Goal: Find specific page/section: Find specific page/section

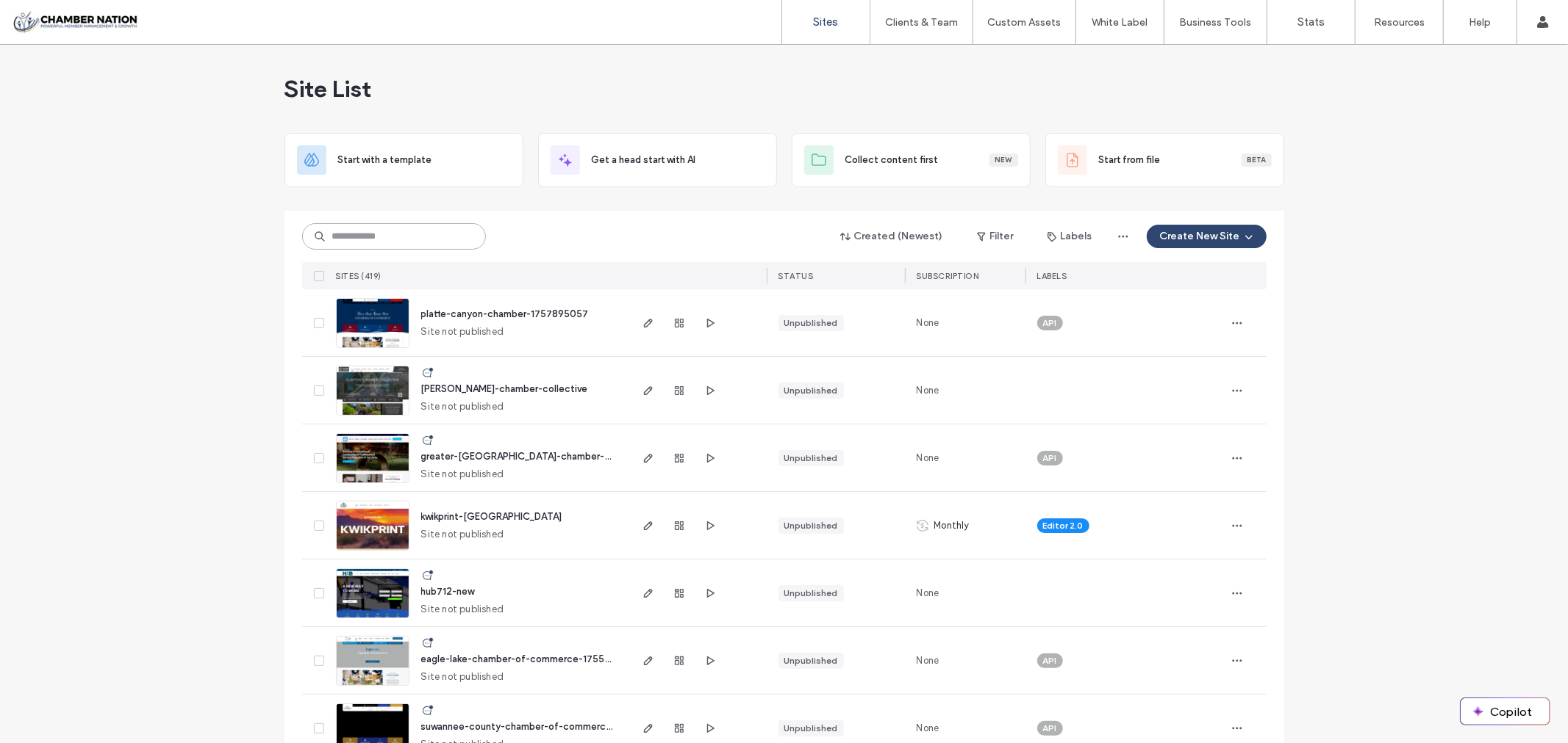
click at [428, 234] on input at bounding box center [394, 237] width 184 height 27
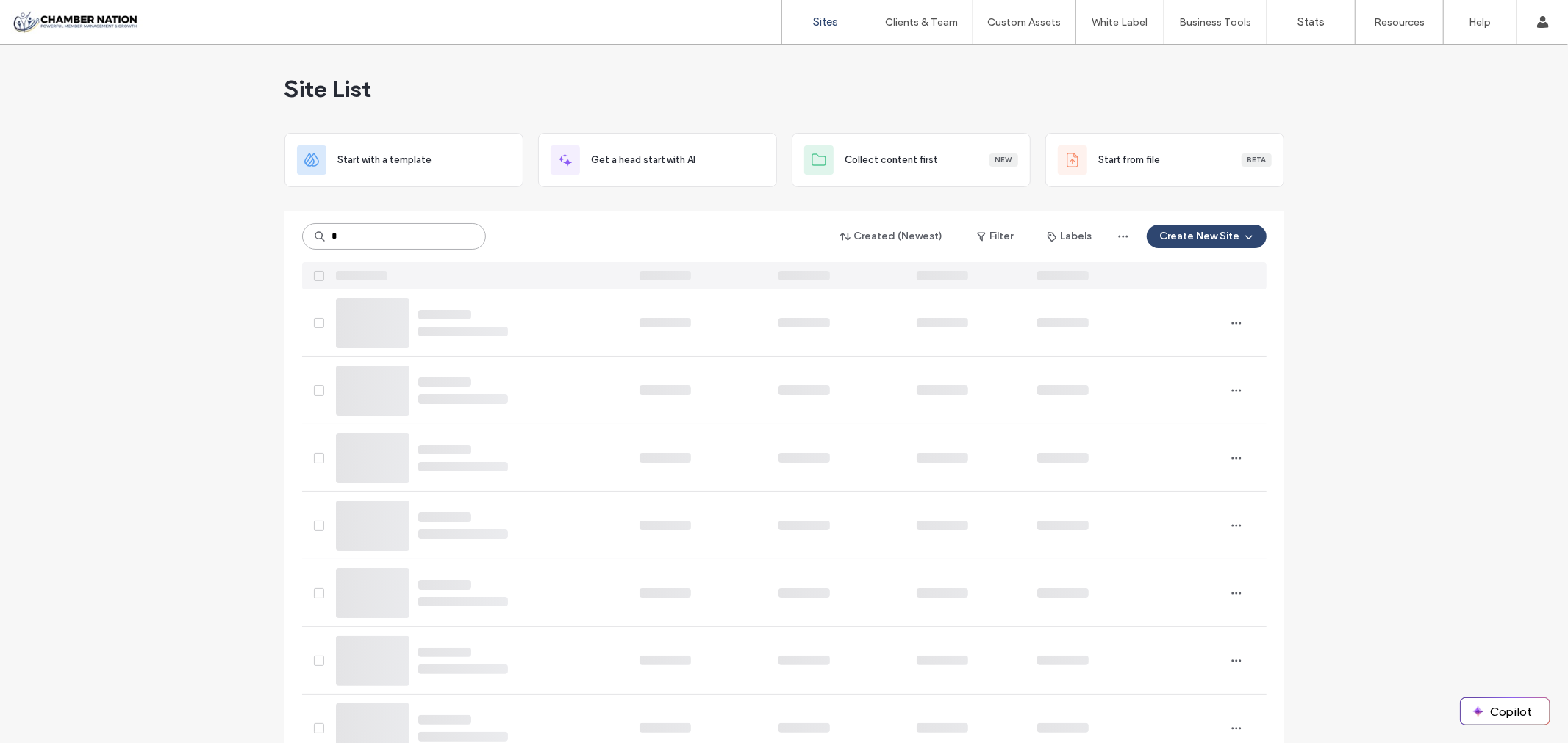
type input "*"
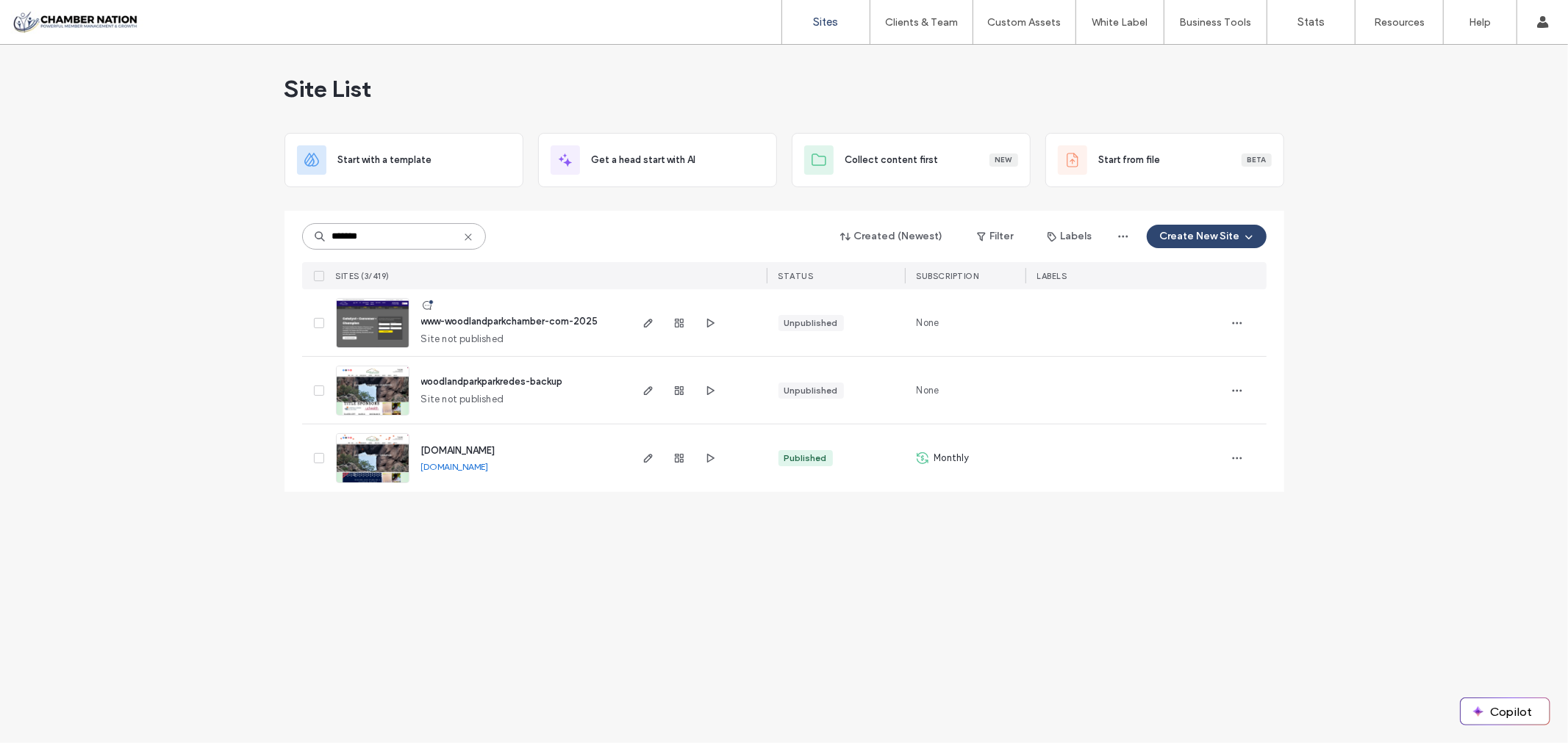
type input "*******"
click at [524, 320] on span "www-woodlandparkchamber-com-2025" at bounding box center [510, 321] width 177 height 11
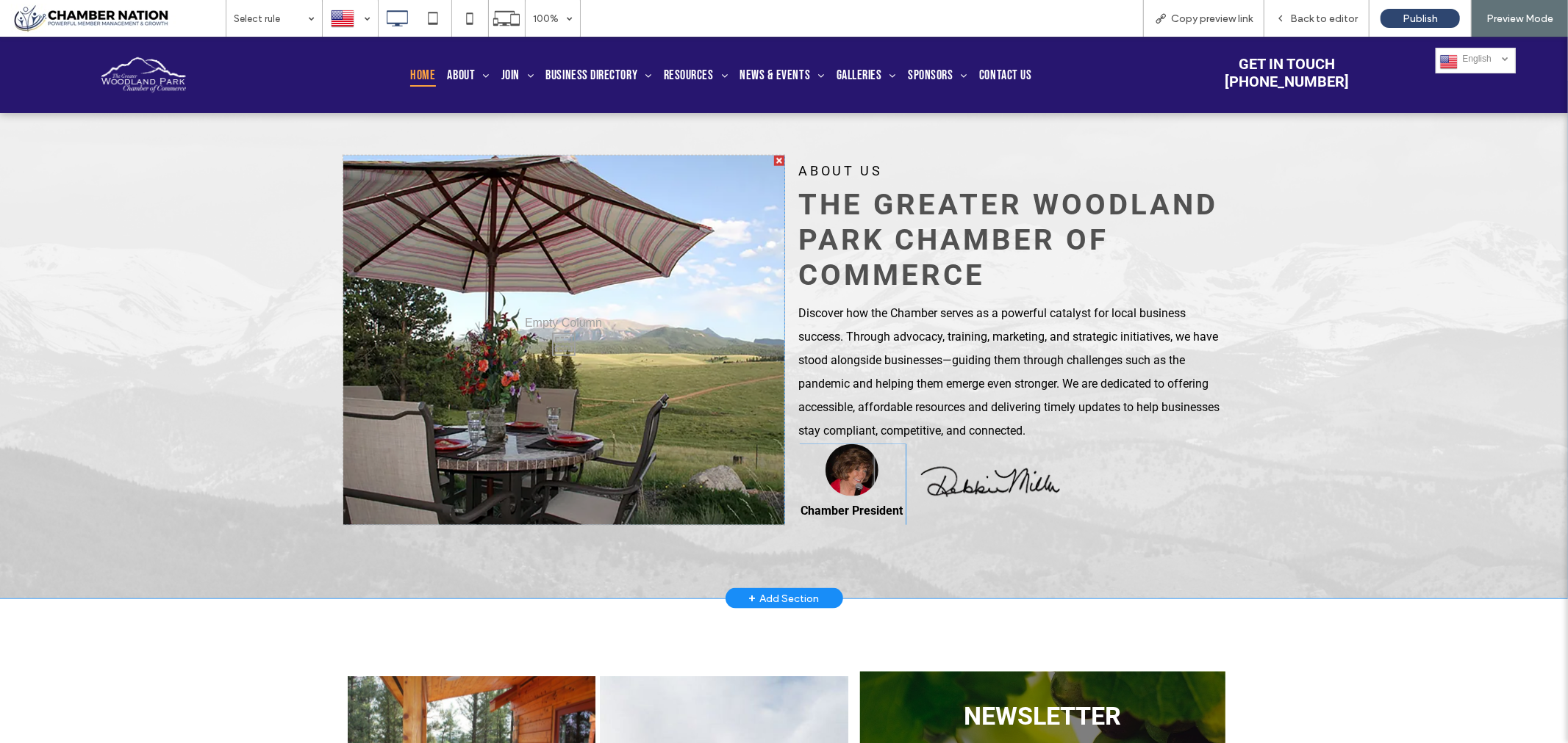
scroll to position [1305, 0]
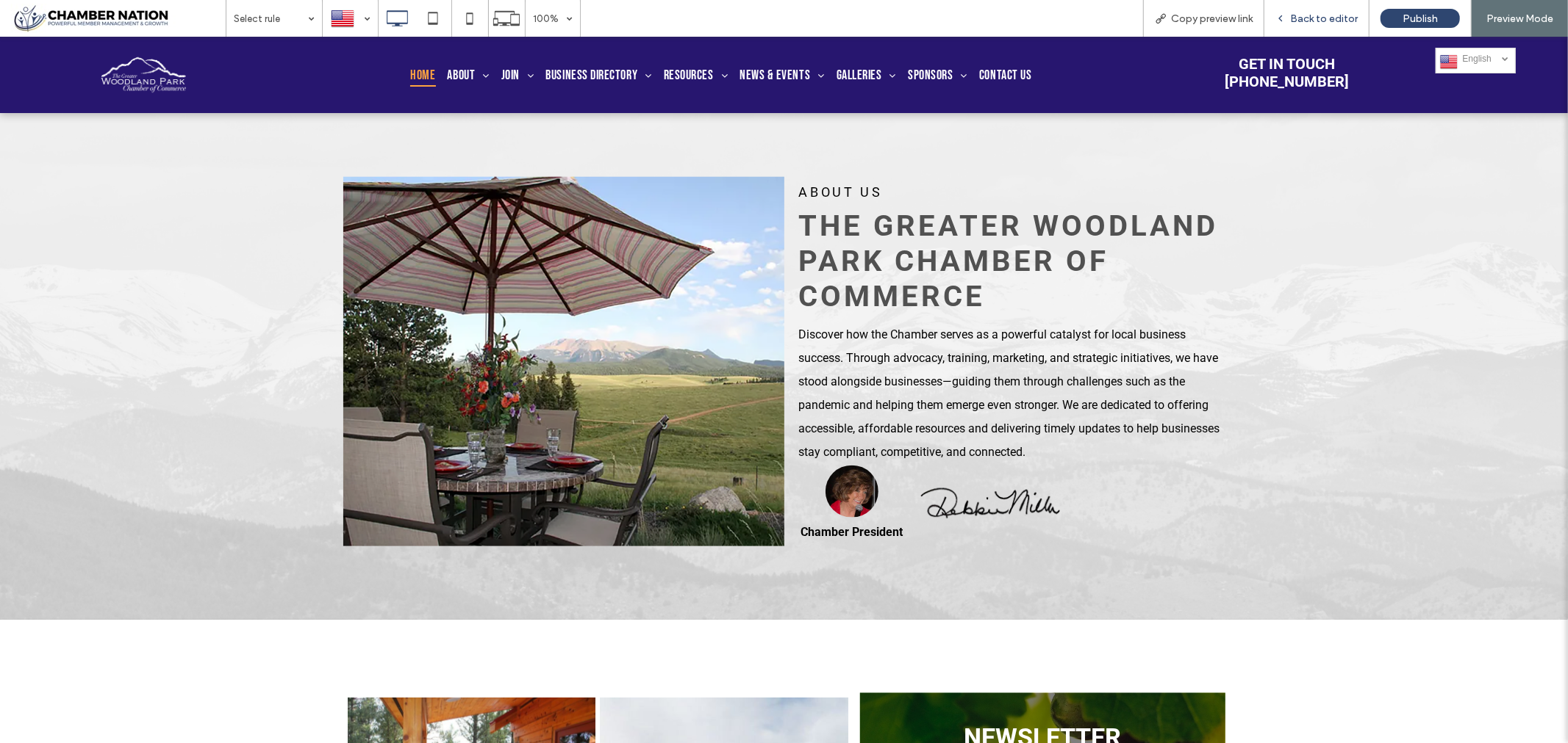
click at [1328, 18] on span "Back to editor" at bounding box center [1324, 19] width 68 height 13
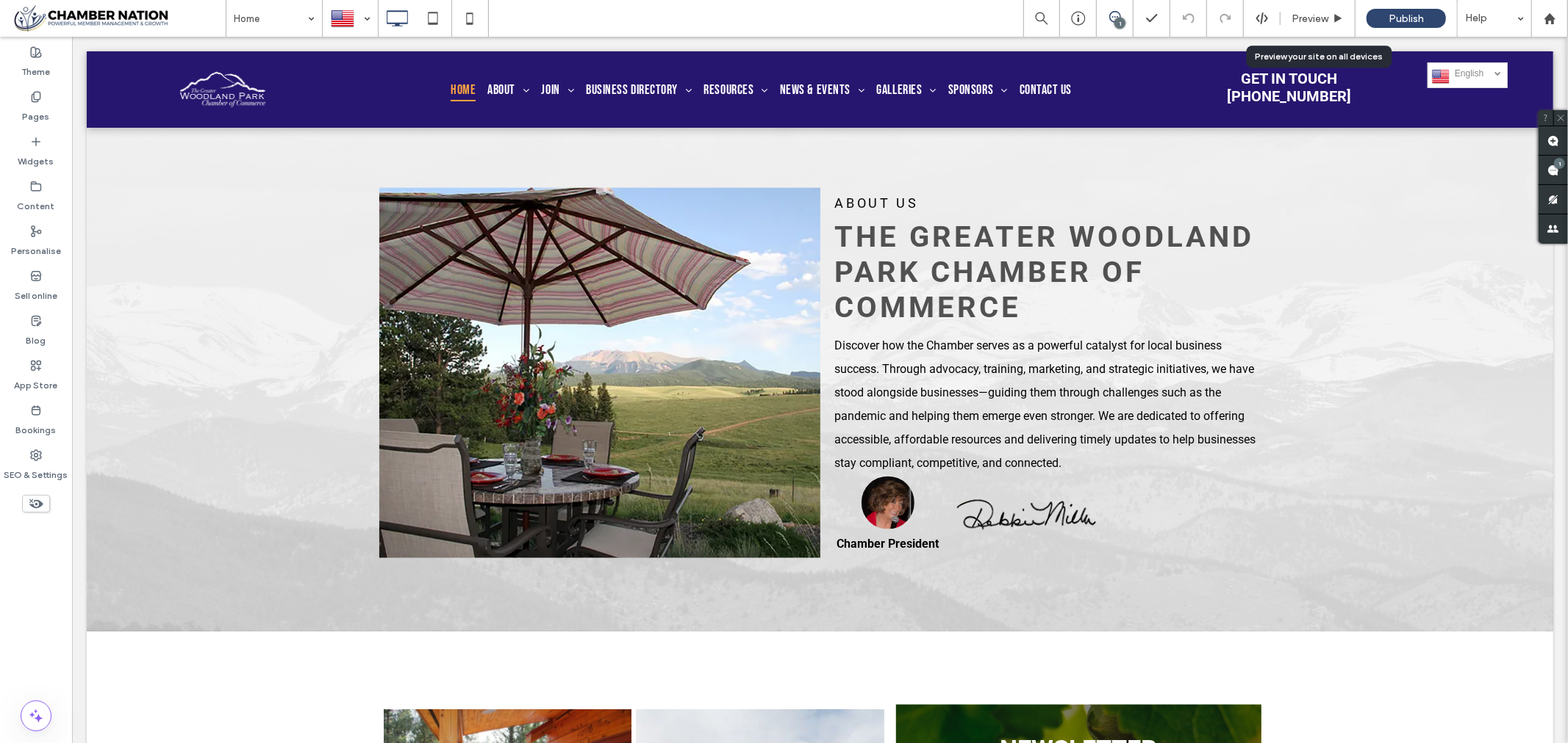
scroll to position [1301, 0]
click at [1311, 17] on span "Preview" at bounding box center [1309, 19] width 36 height 13
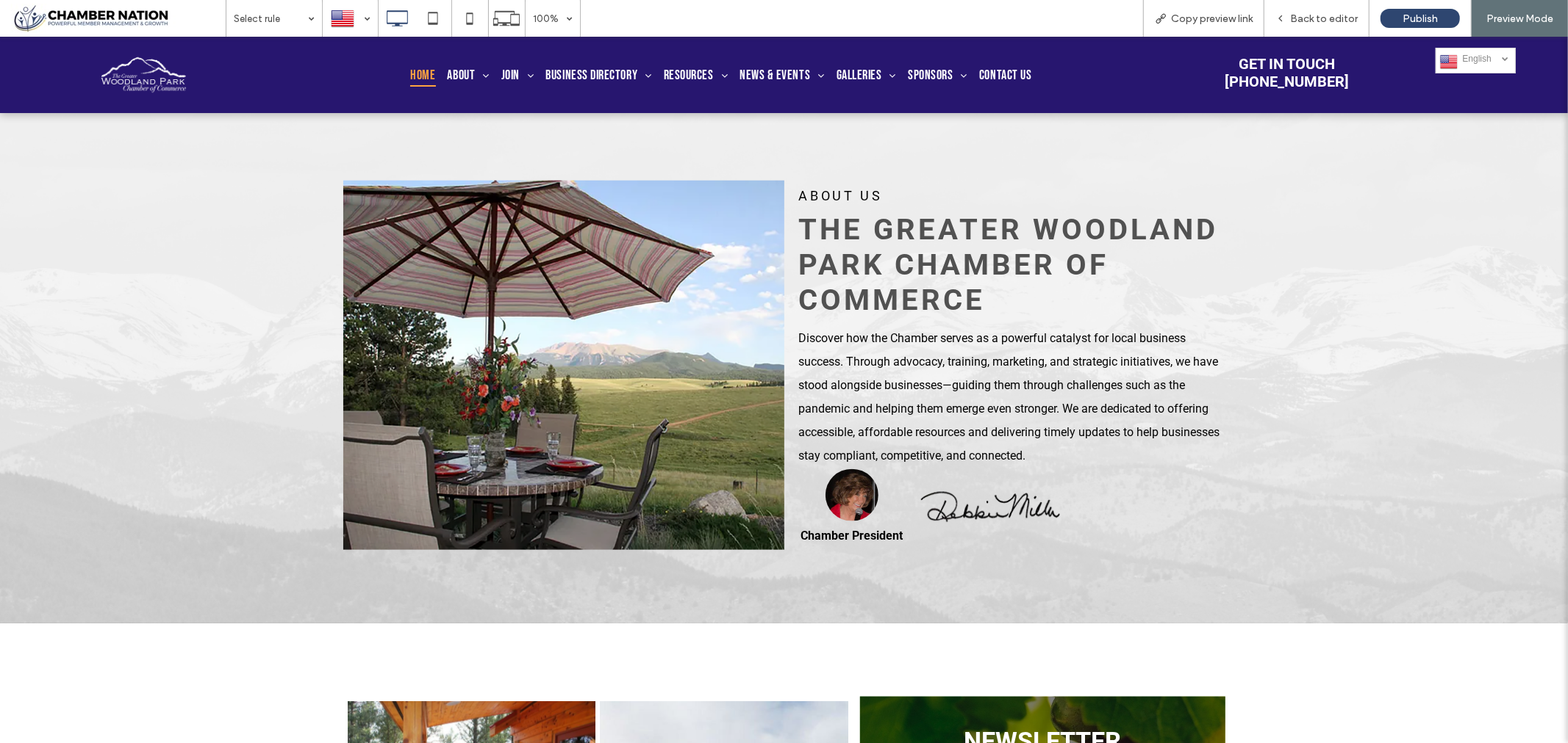
scroll to position [1306, 0]
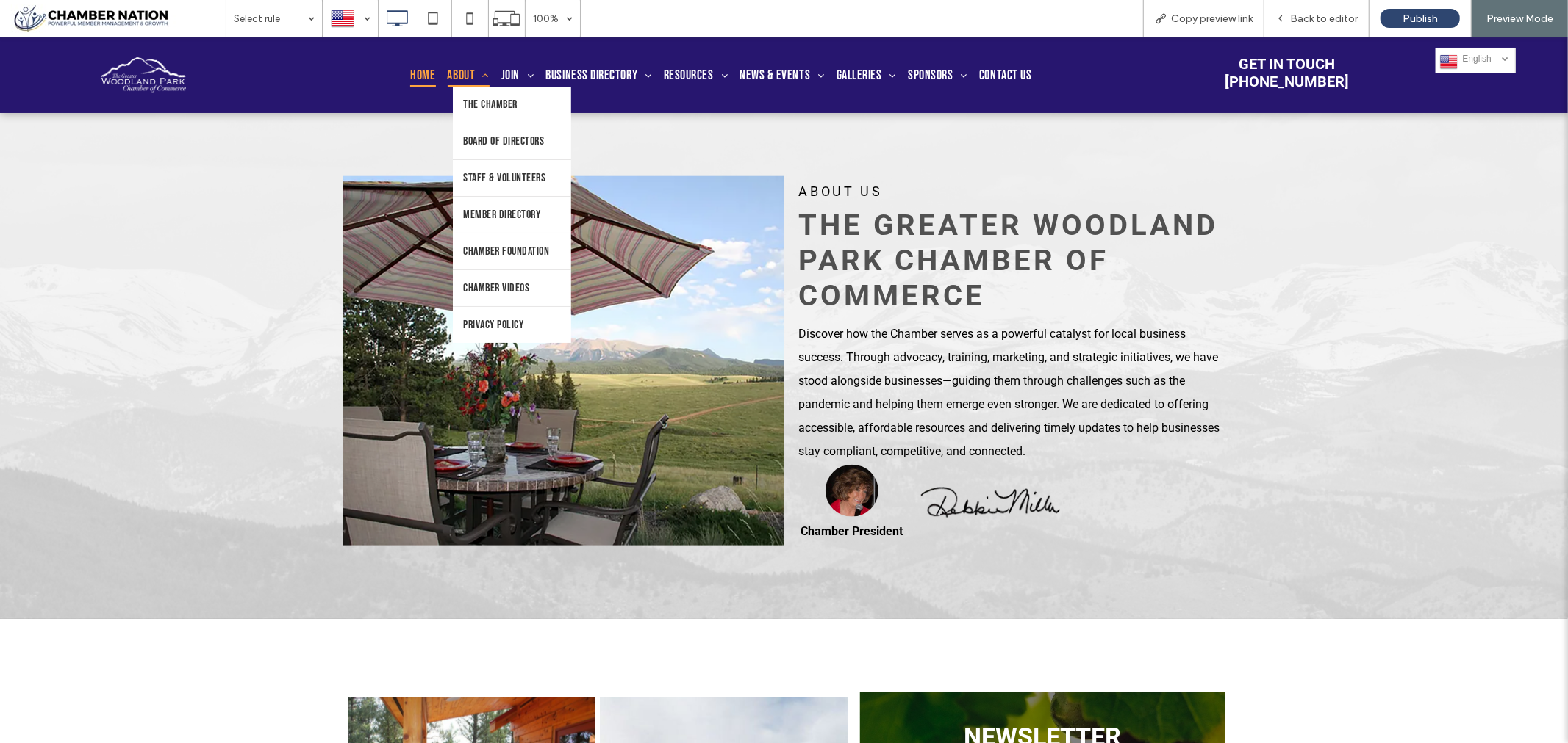
type input "**********"
click at [459, 68] on span "About" at bounding box center [468, 75] width 42 height 24
click at [472, 98] on span "The Chamber" at bounding box center [490, 104] width 54 height 14
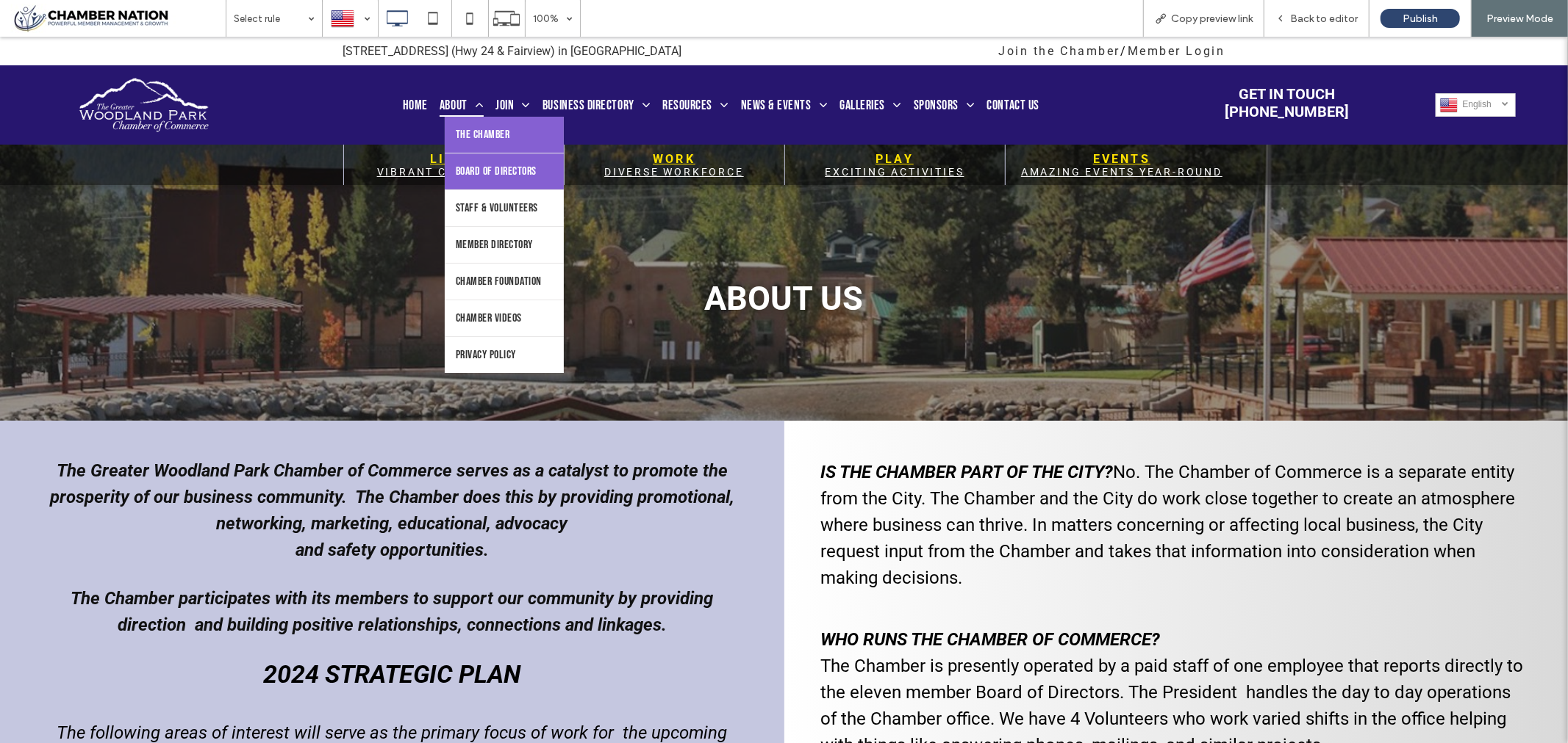
click at [498, 178] on span "Board of Directors" at bounding box center [496, 171] width 81 height 14
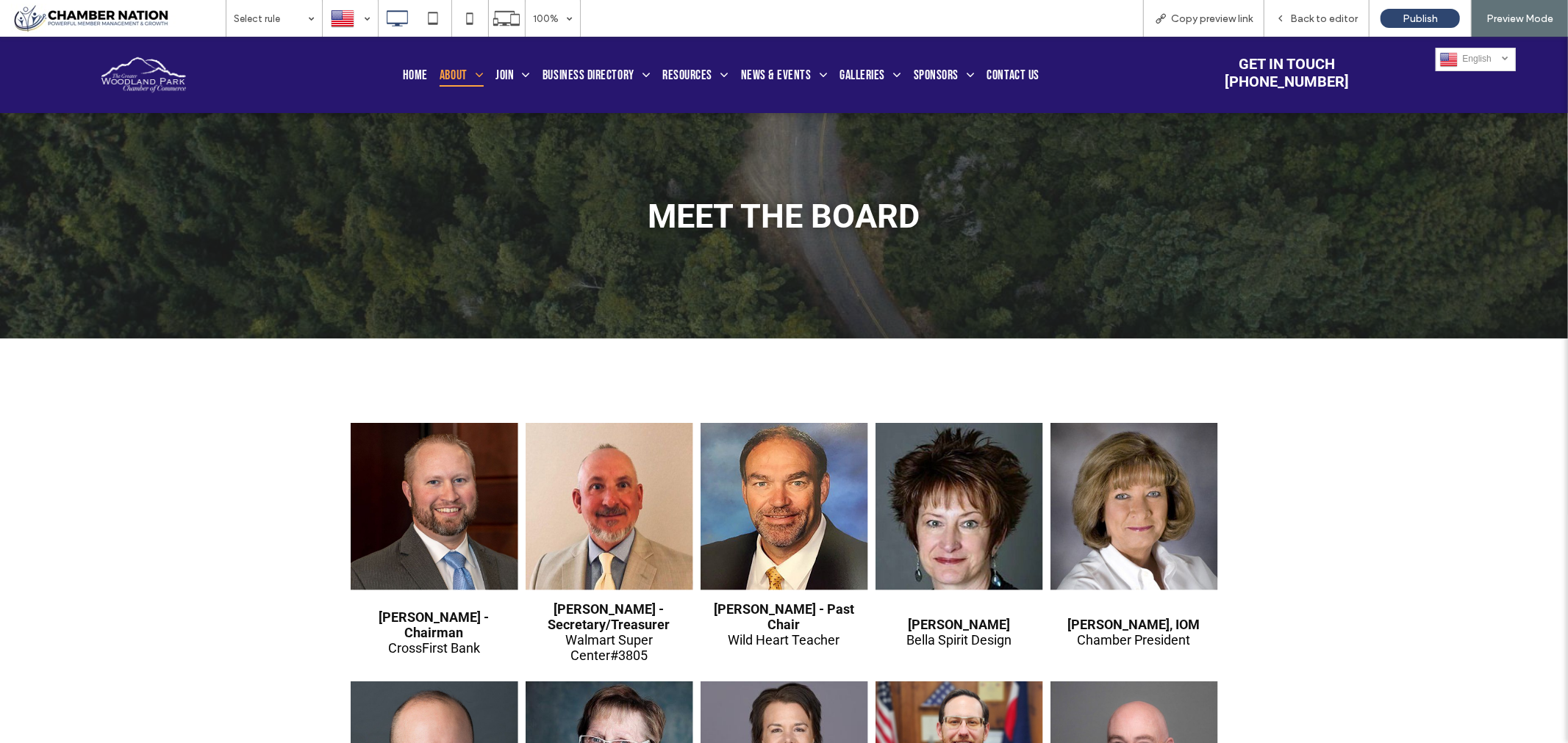
scroll to position [81, 0]
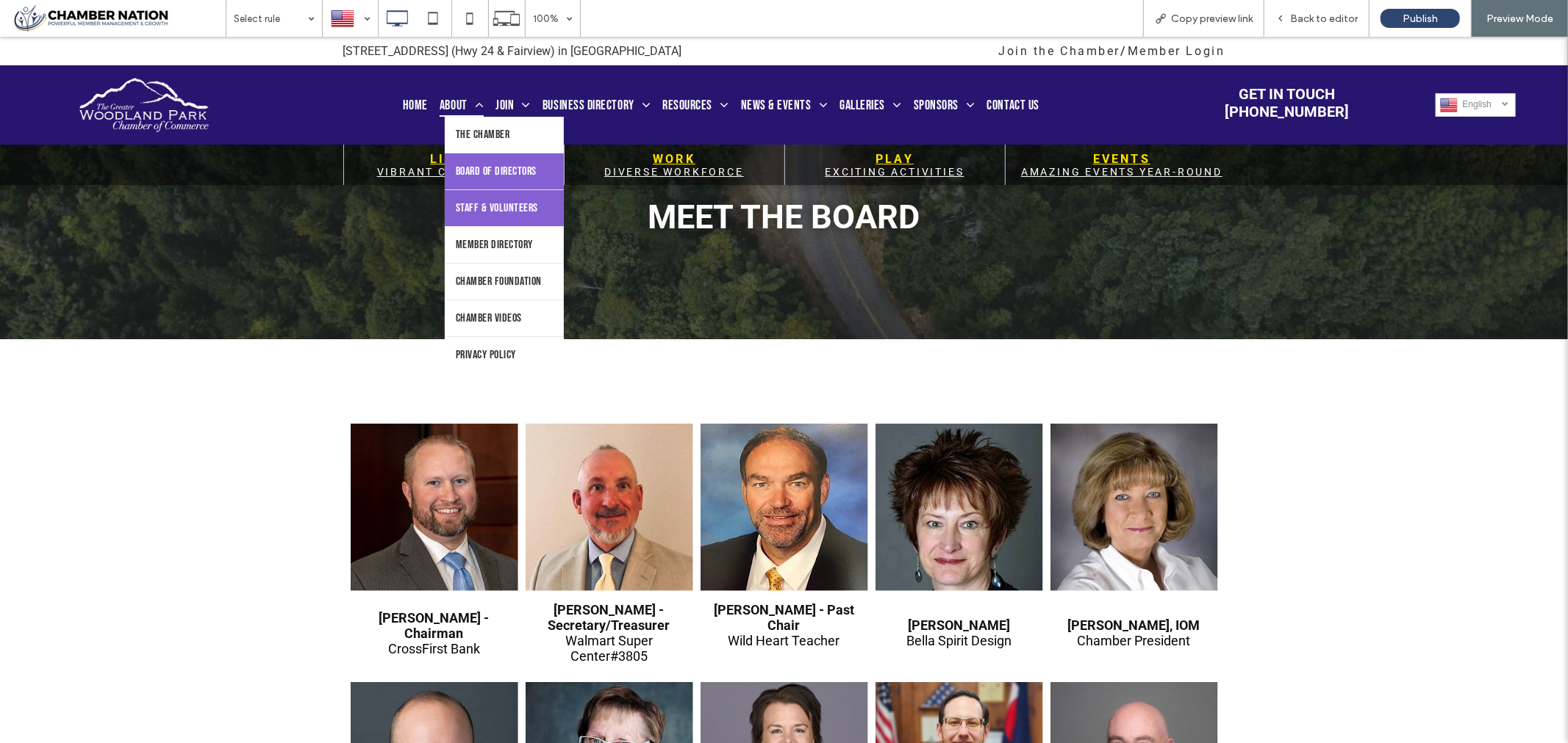
click at [506, 215] on span "Staff & Volunteers" at bounding box center [497, 207] width 82 height 14
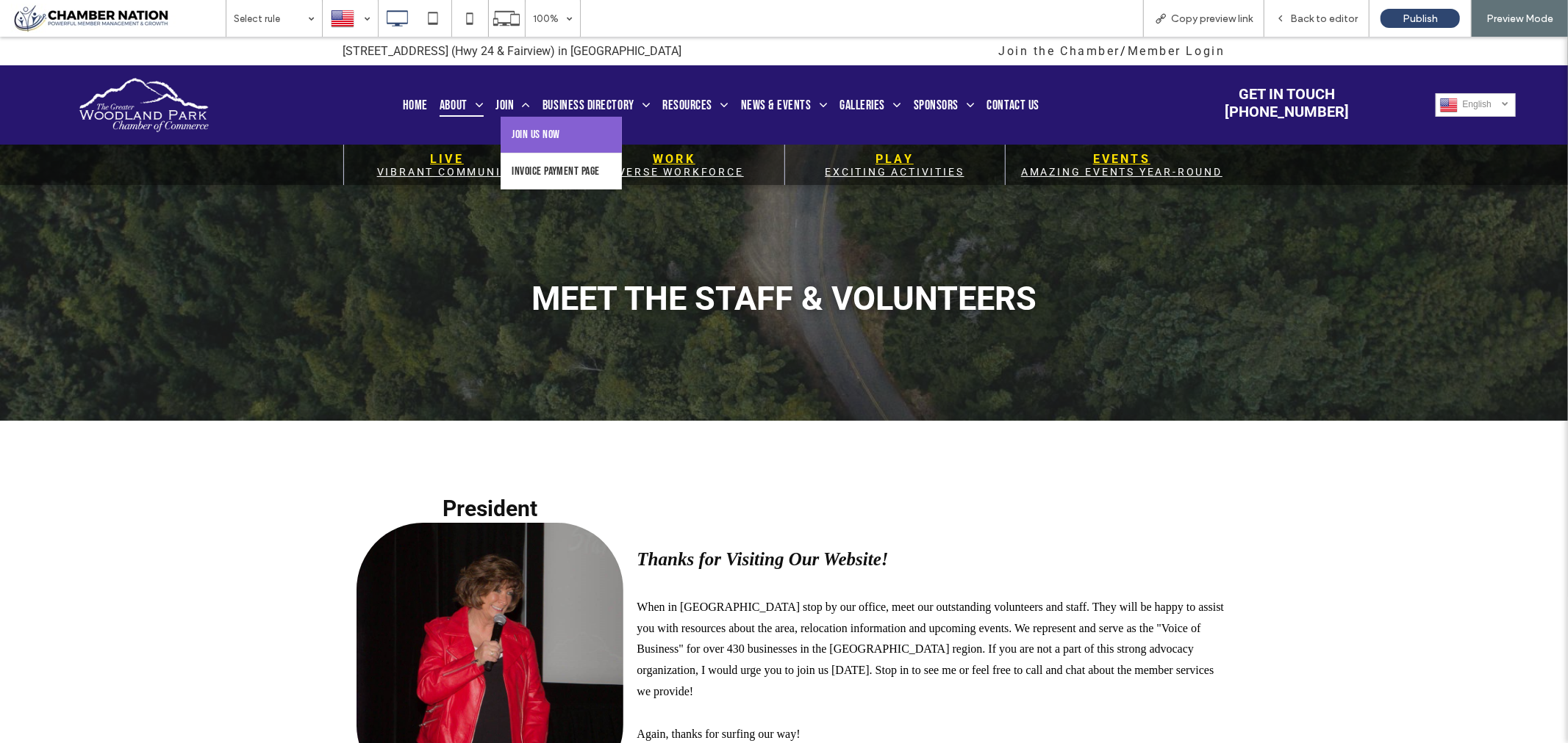
click at [533, 134] on span "Join Us Now" at bounding box center [535, 133] width 48 height 14
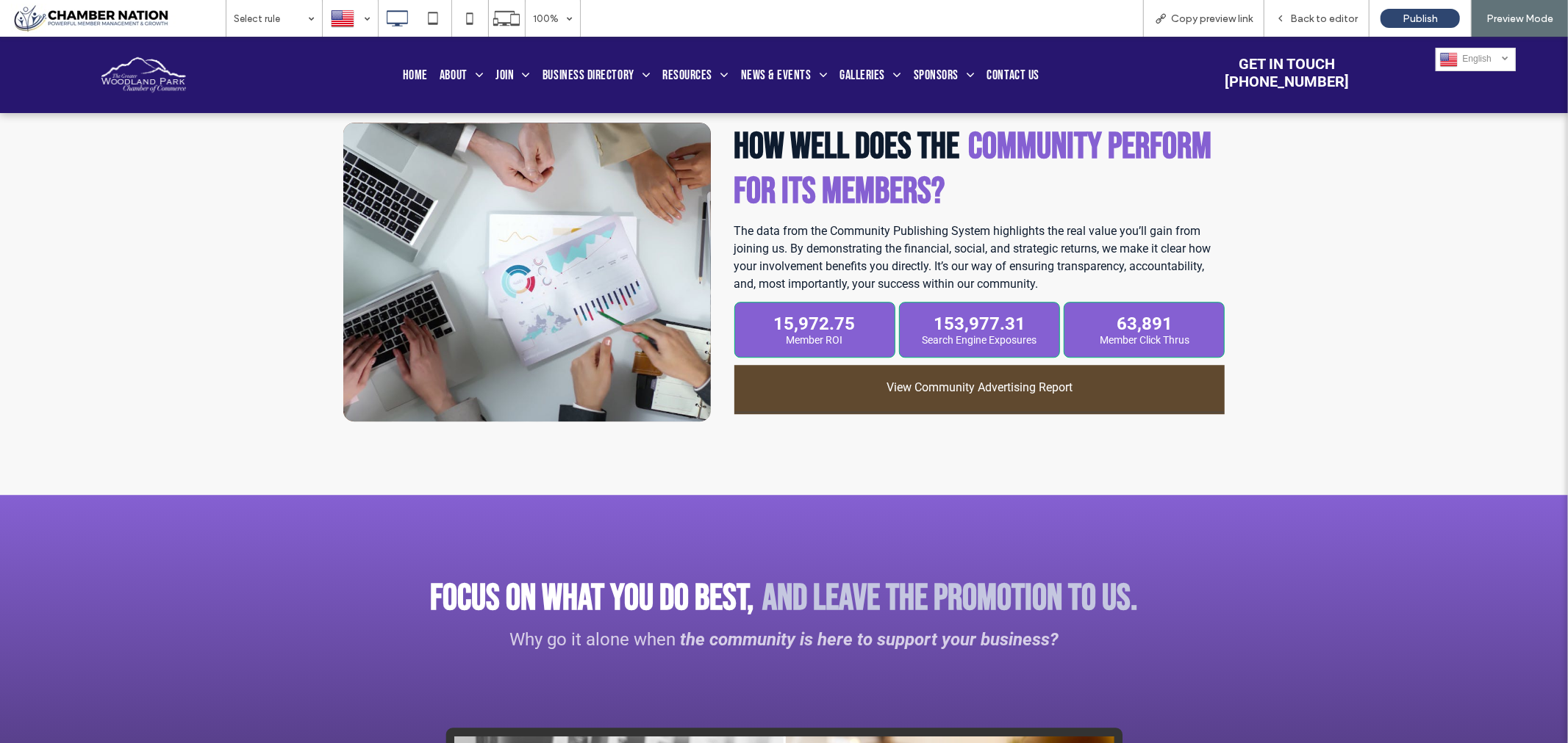
scroll to position [3102, 0]
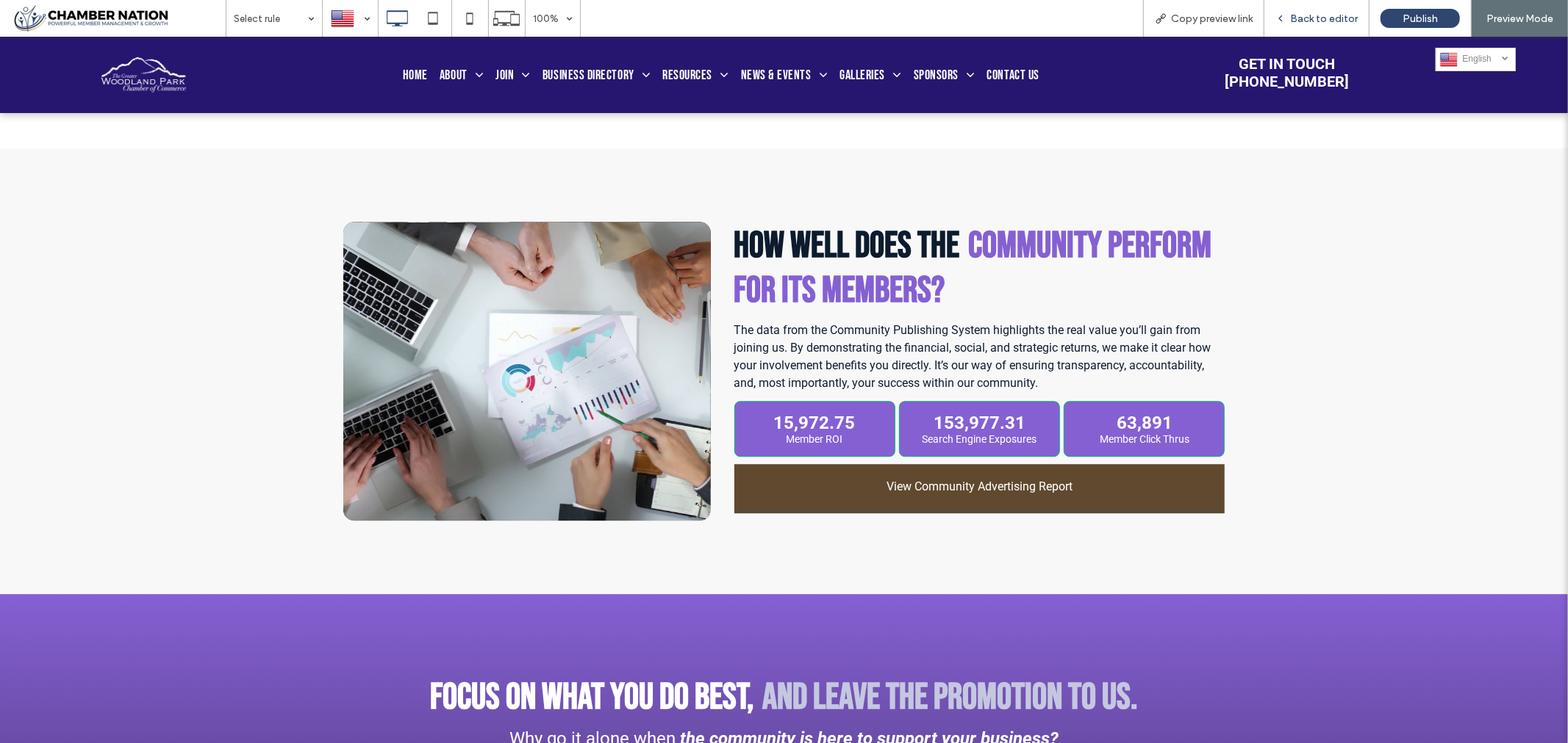
drag, startPoint x: 1336, startPoint y: 16, endPoint x: 1281, endPoint y: 38, distance: 59.2
click at [1336, 16] on span "Back to editor" at bounding box center [1324, 19] width 68 height 13
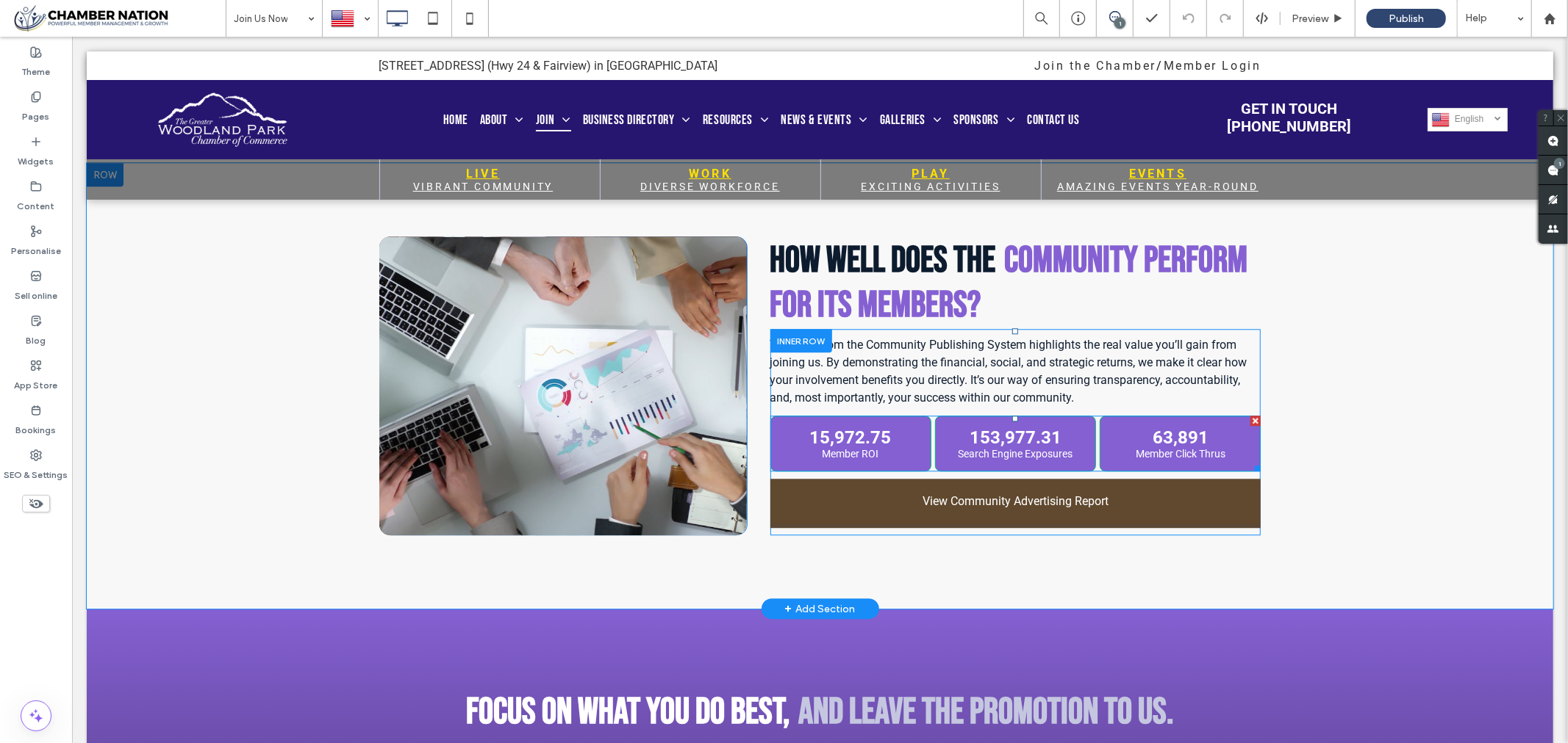
click at [842, 459] on span at bounding box center [1015, 443] width 491 height 56
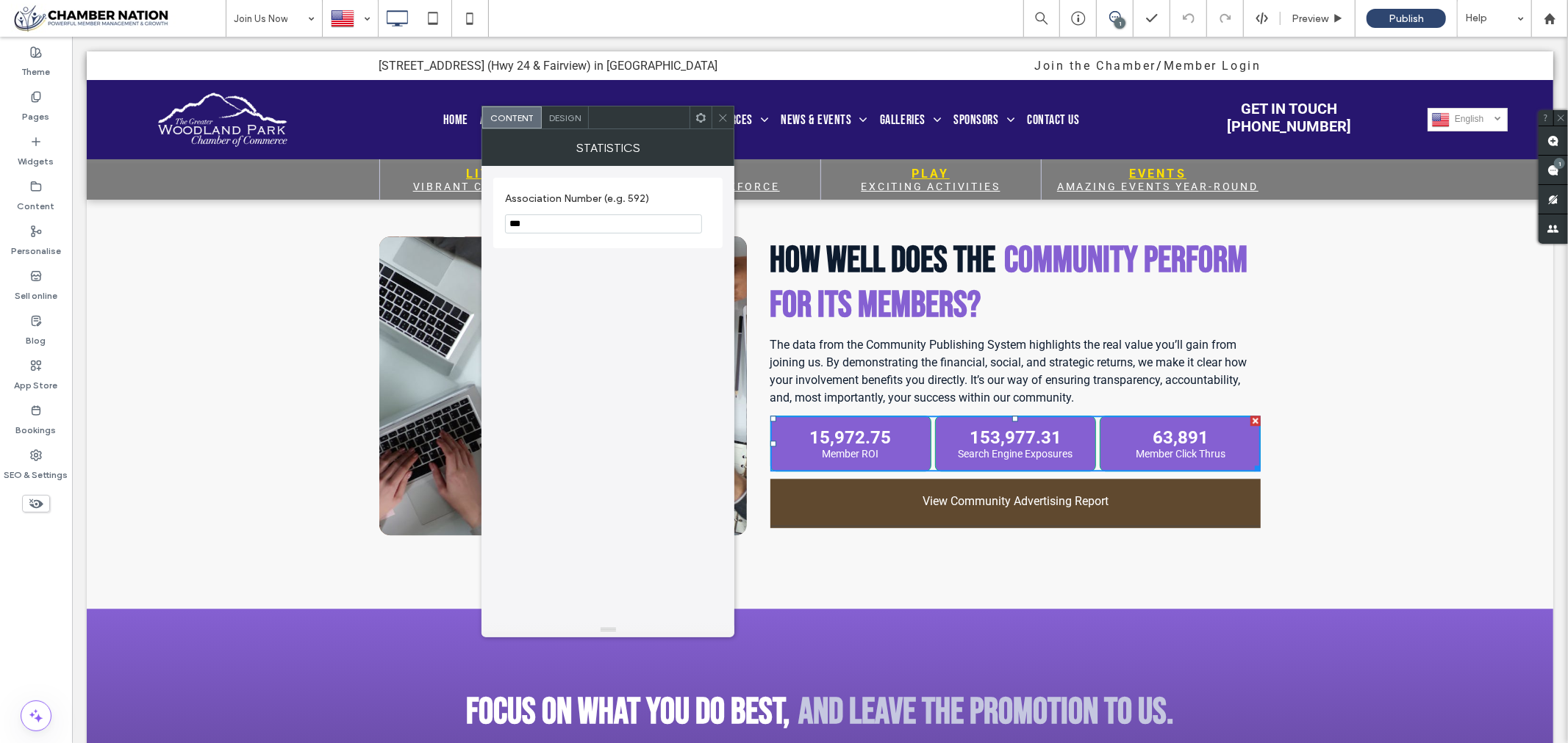
click at [724, 115] on icon at bounding box center [723, 118] width 11 height 11
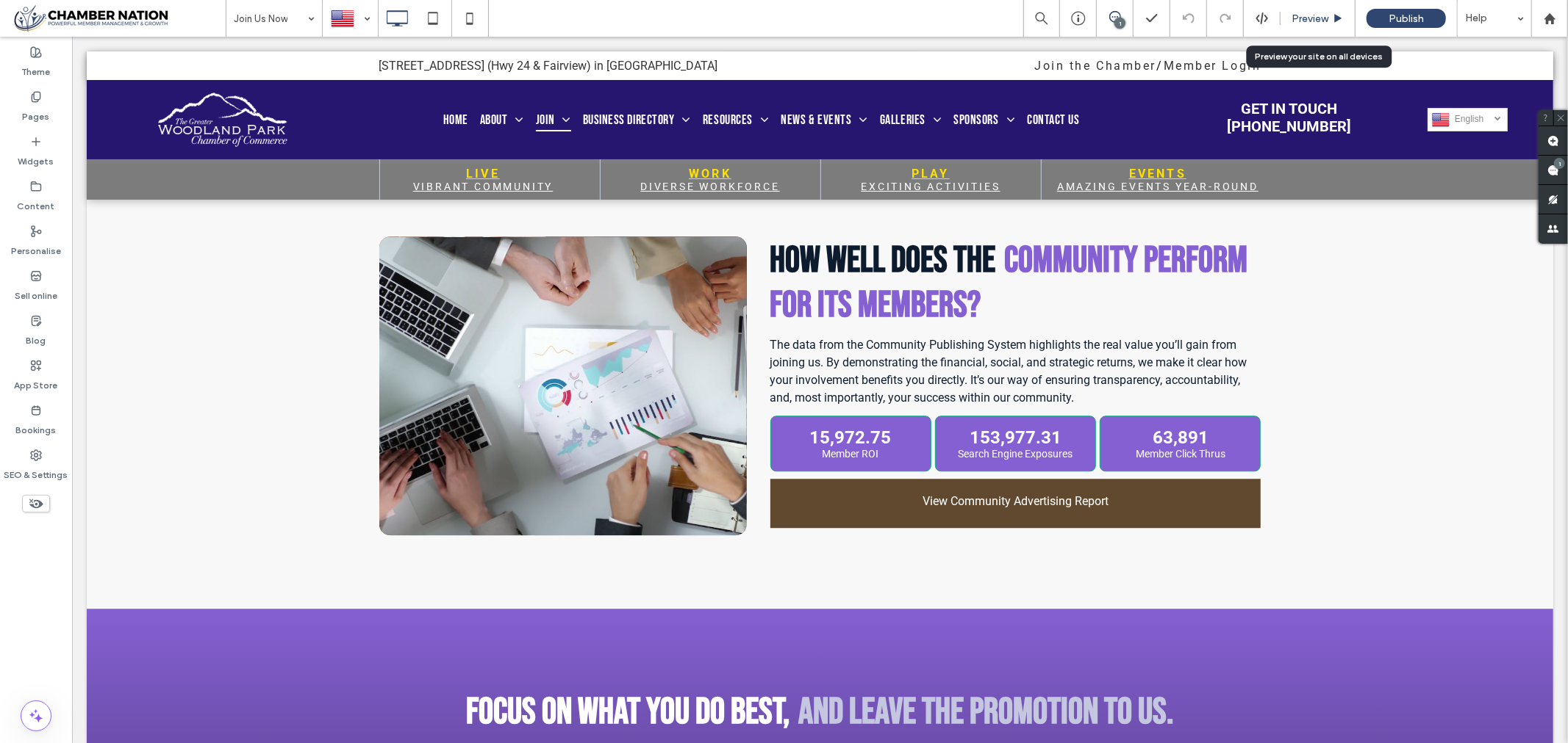
click at [1302, 20] on span "Preview" at bounding box center [1309, 19] width 36 height 13
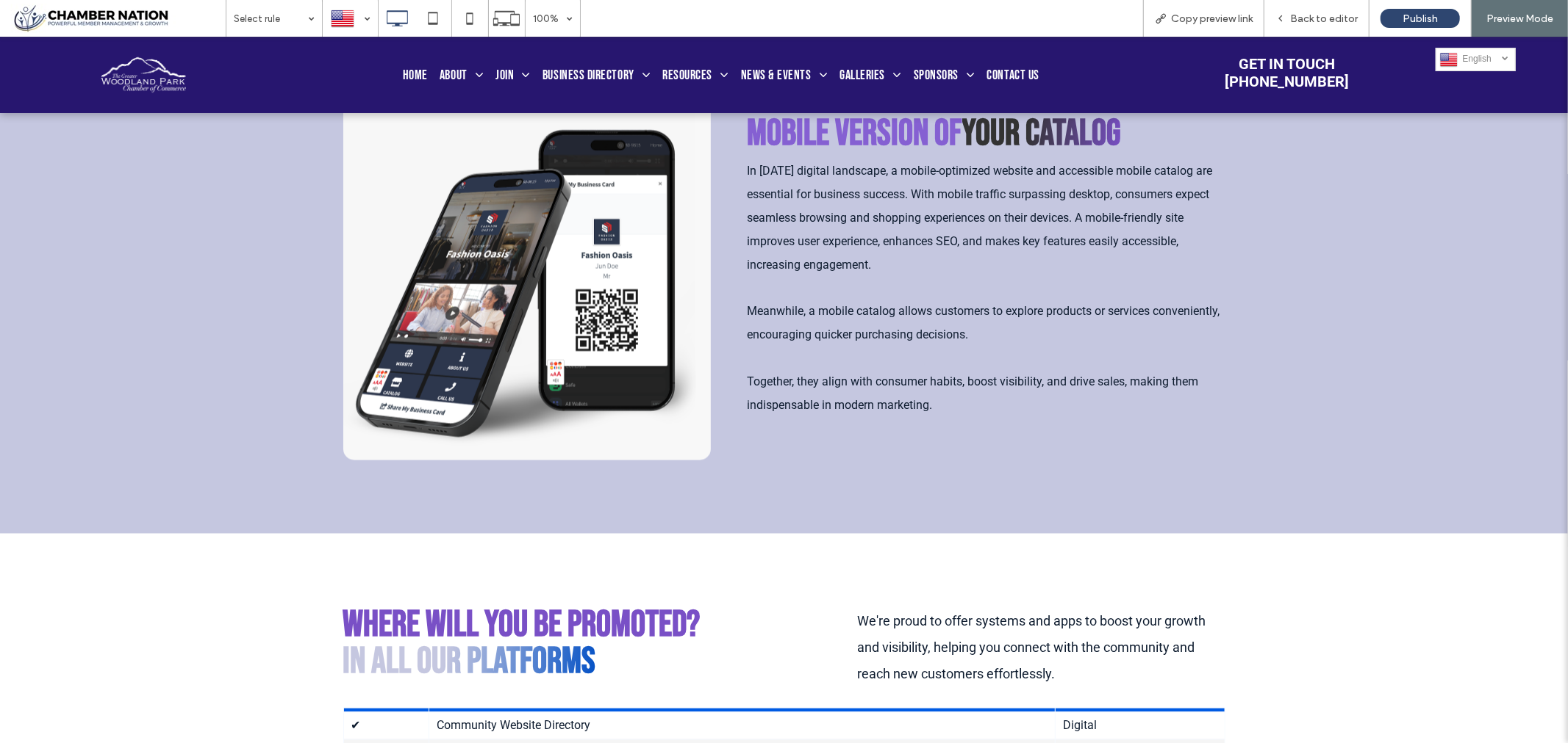
scroll to position [1877, 0]
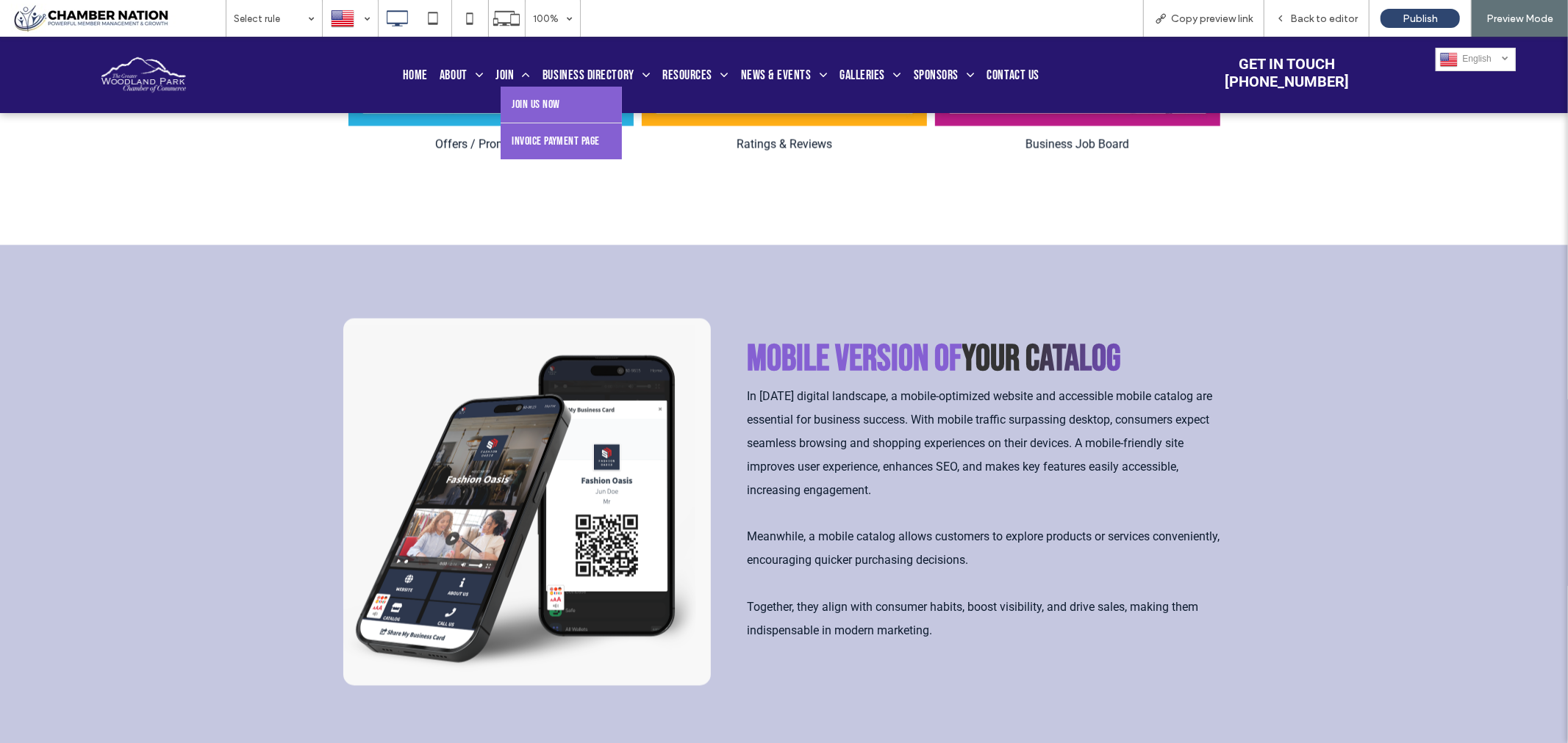
click at [541, 144] on span "Invoice Payment Page" at bounding box center [556, 140] width 88 height 14
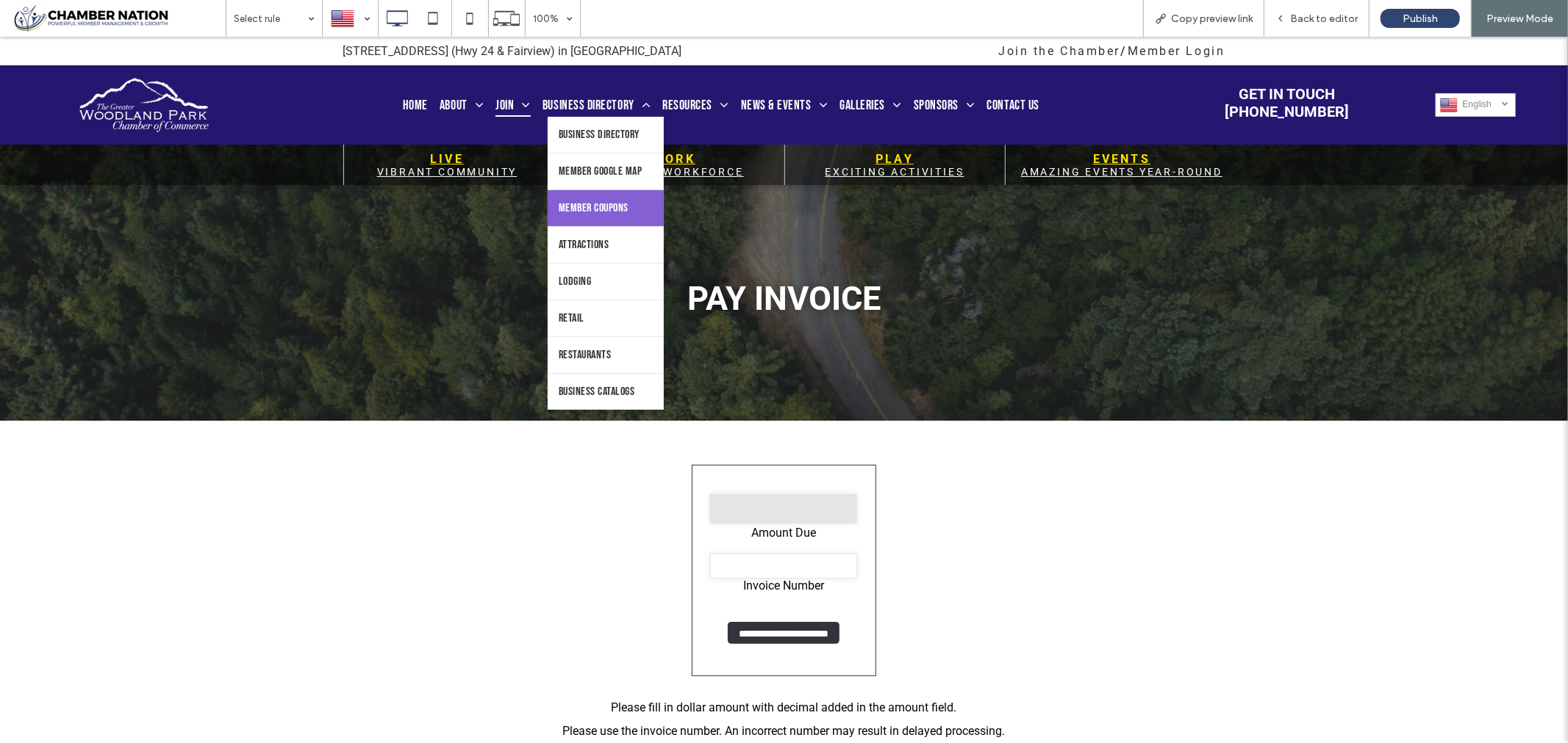
click at [595, 215] on span "Member Coupons" at bounding box center [593, 207] width 70 height 14
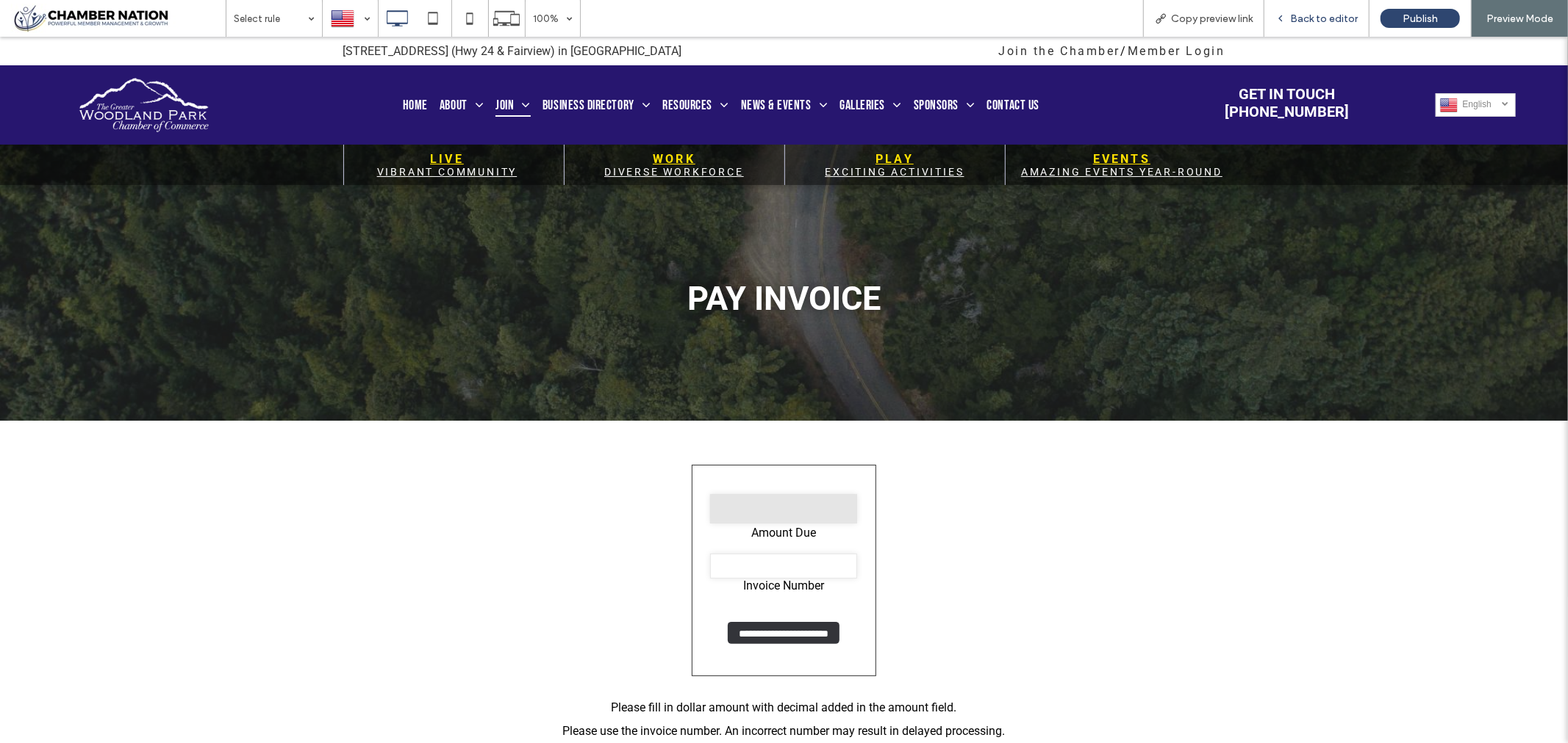
click at [1314, 16] on span "Back to editor" at bounding box center [1324, 19] width 68 height 13
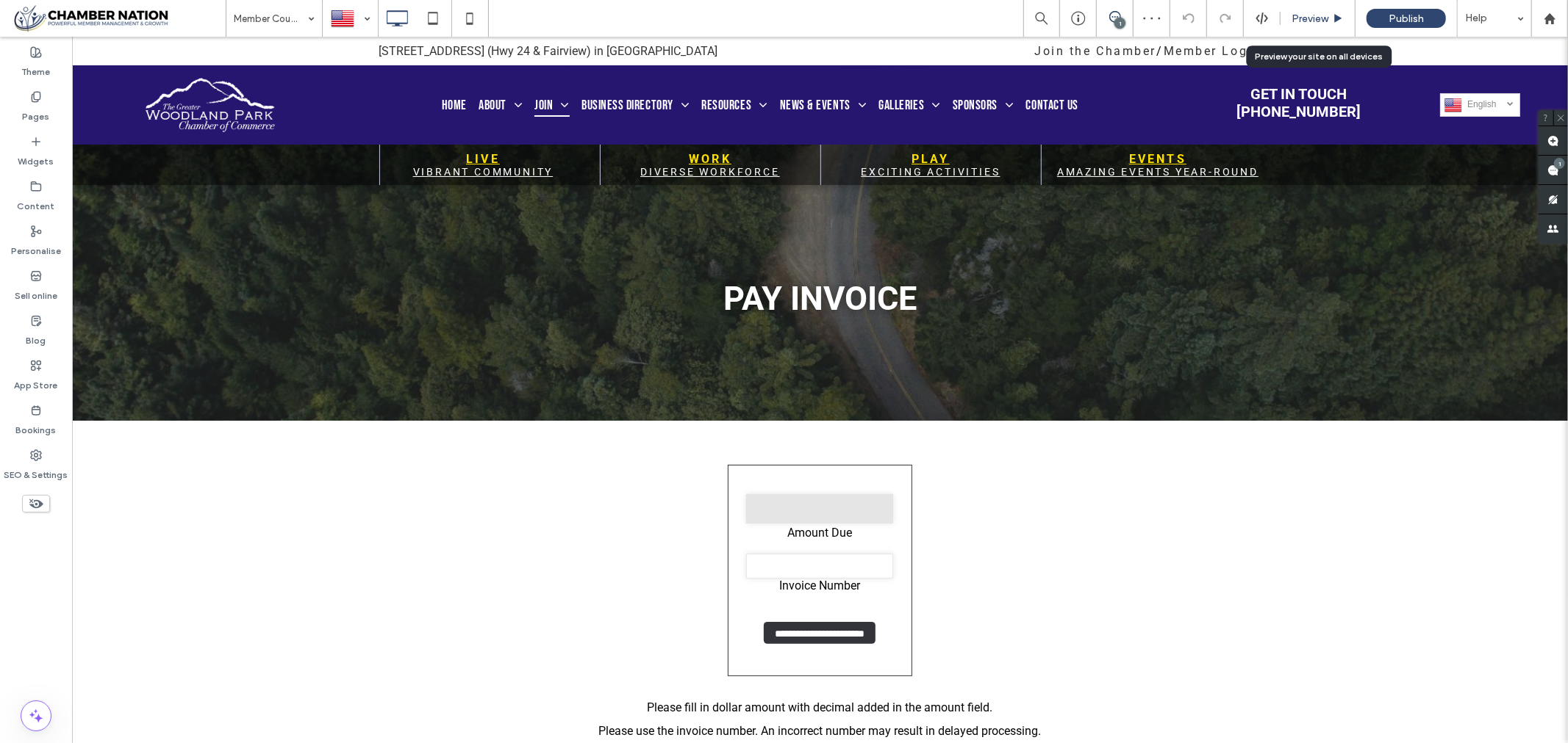
click at [1311, 19] on span "Preview" at bounding box center [1309, 19] width 36 height 13
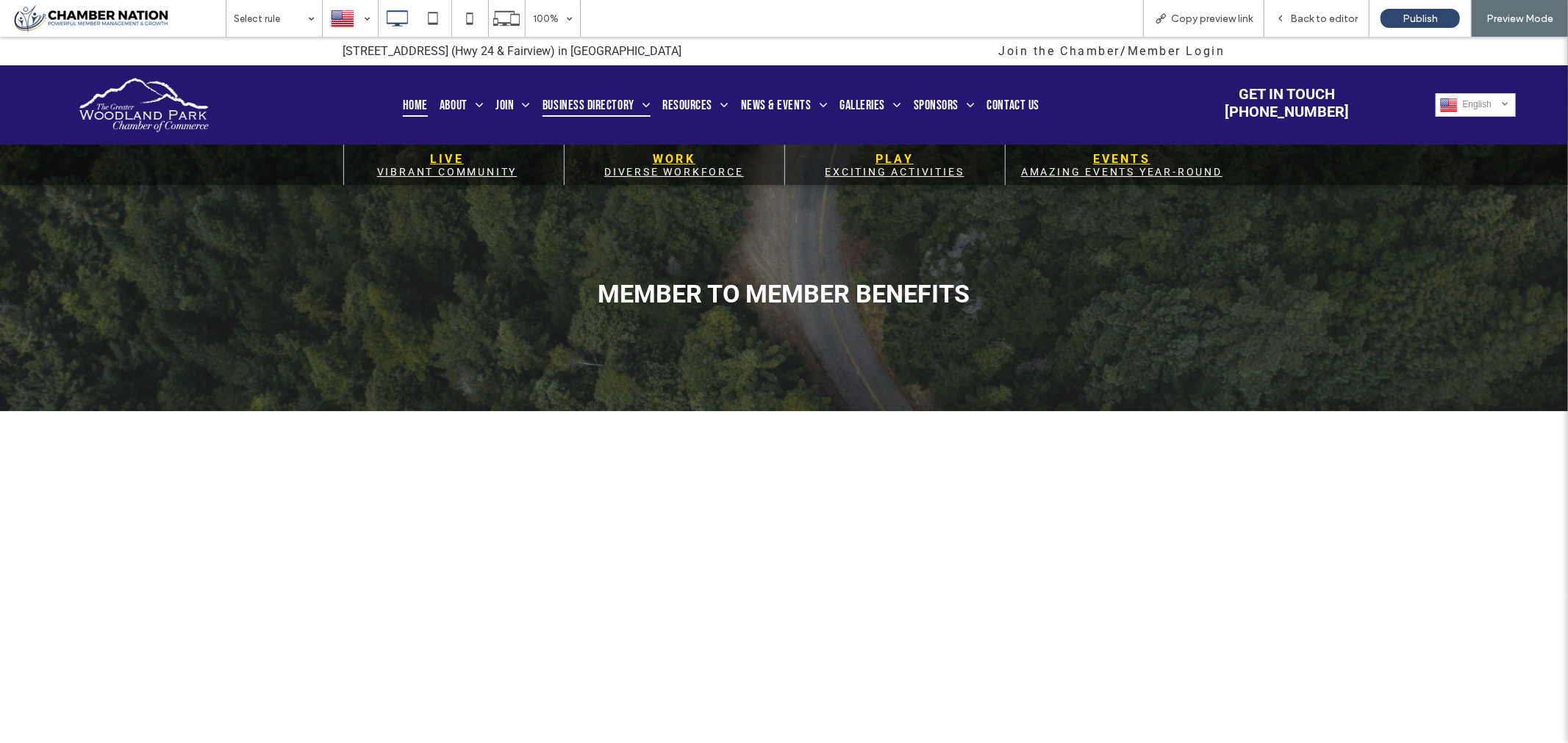
click at [407, 100] on span "Home" at bounding box center [414, 104] width 25 height 24
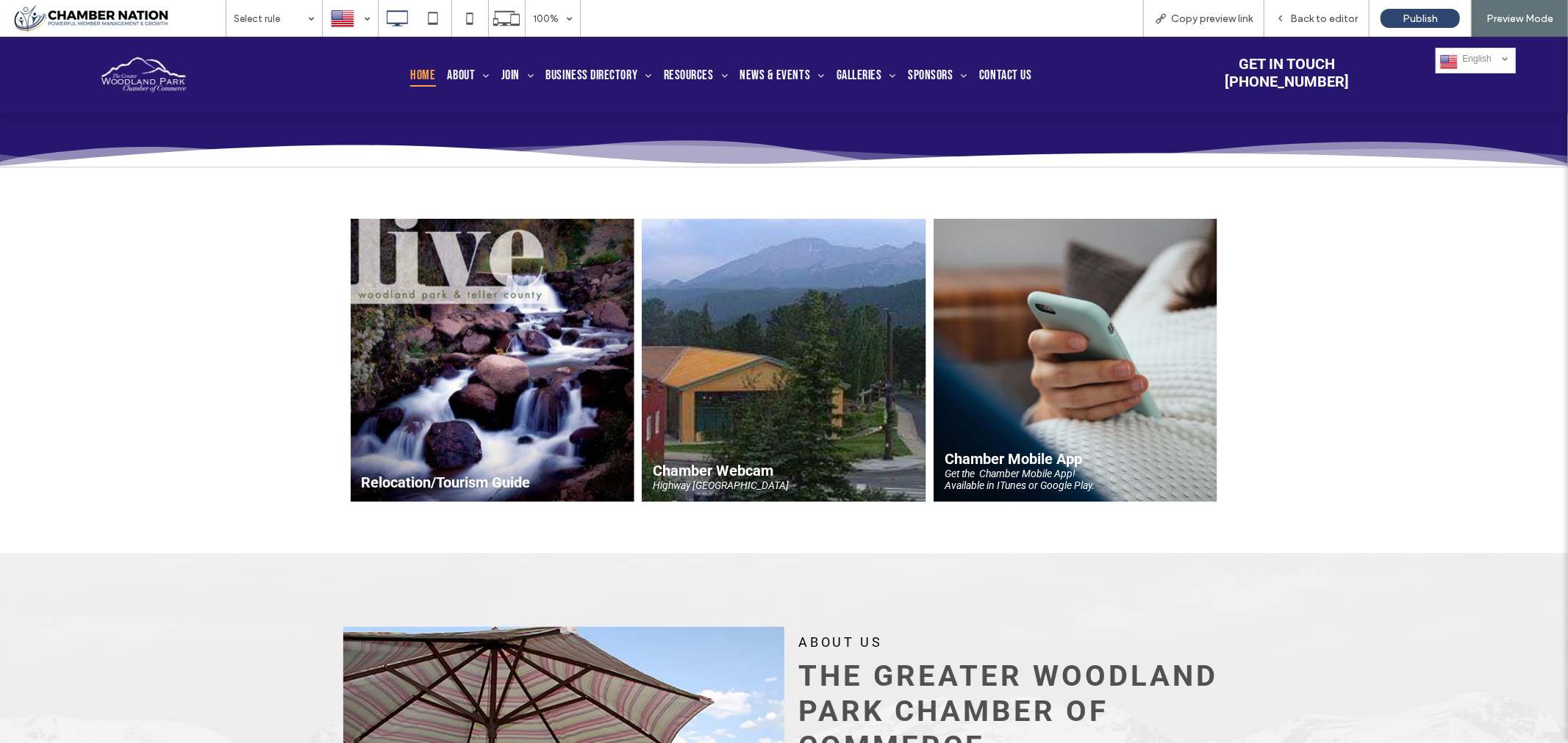
scroll to position [734, 0]
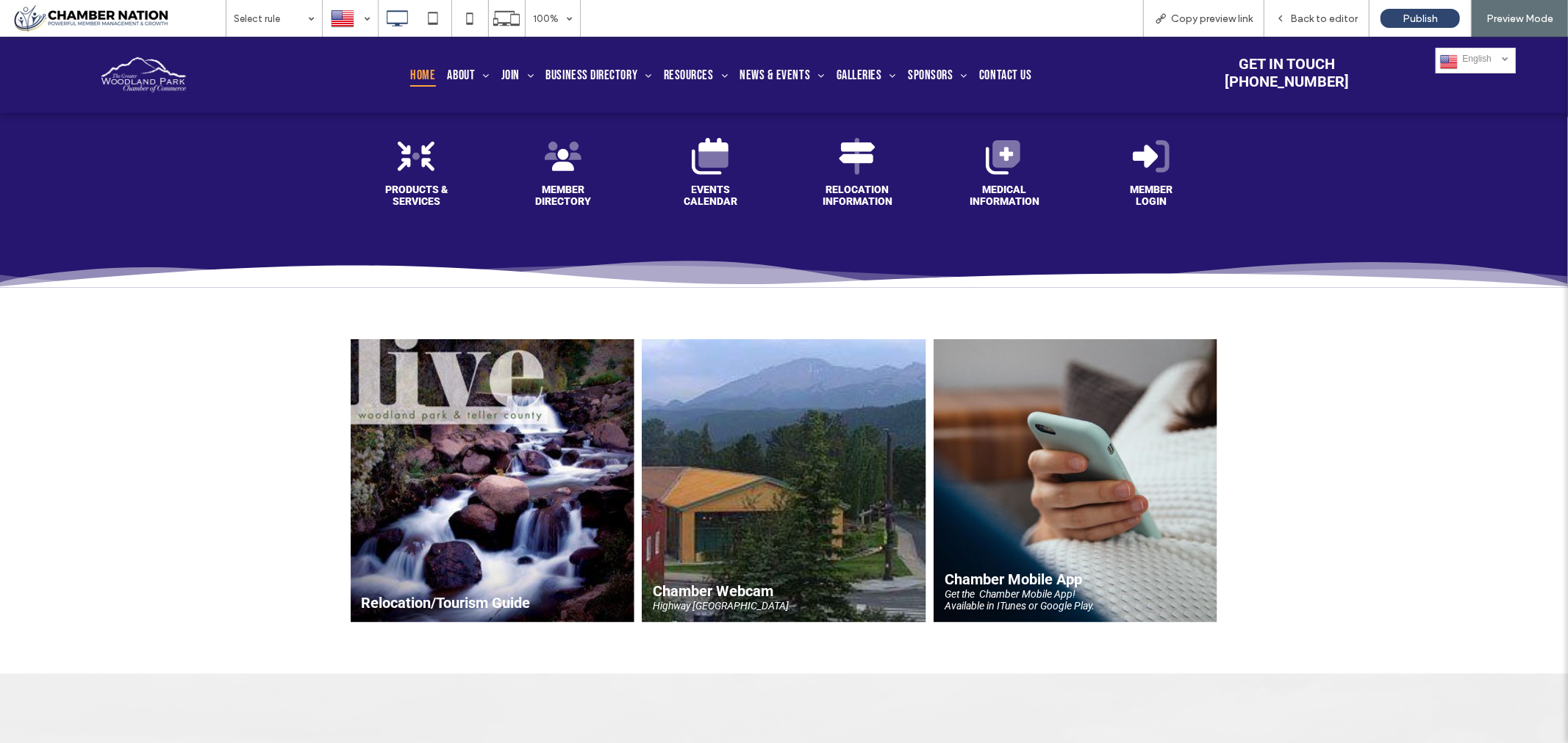
type input "**********"
click at [410, 159] on icon "A black silhouette of a check mark on a white background" at bounding box center [415, 155] width 36 height 36
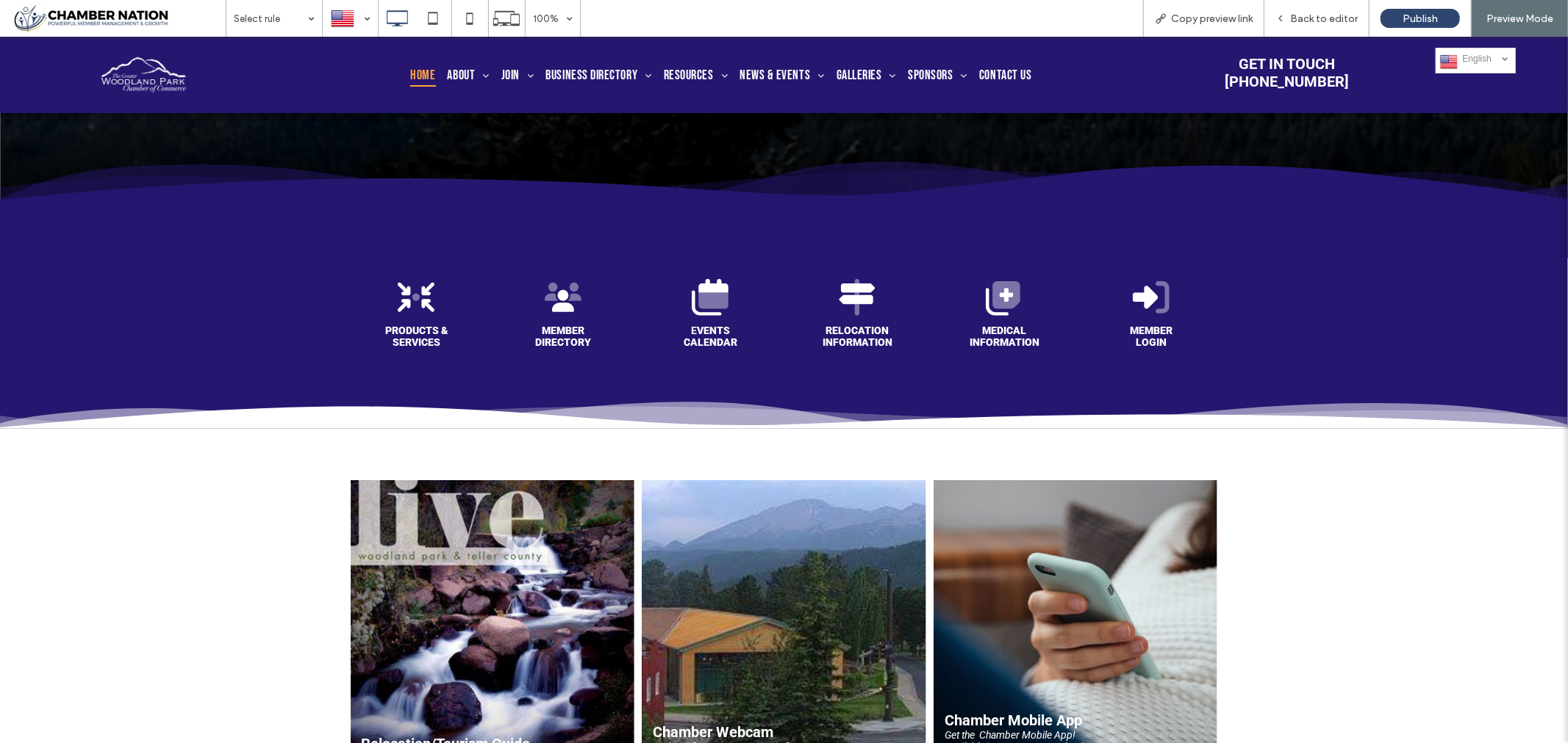
scroll to position [571, 0]
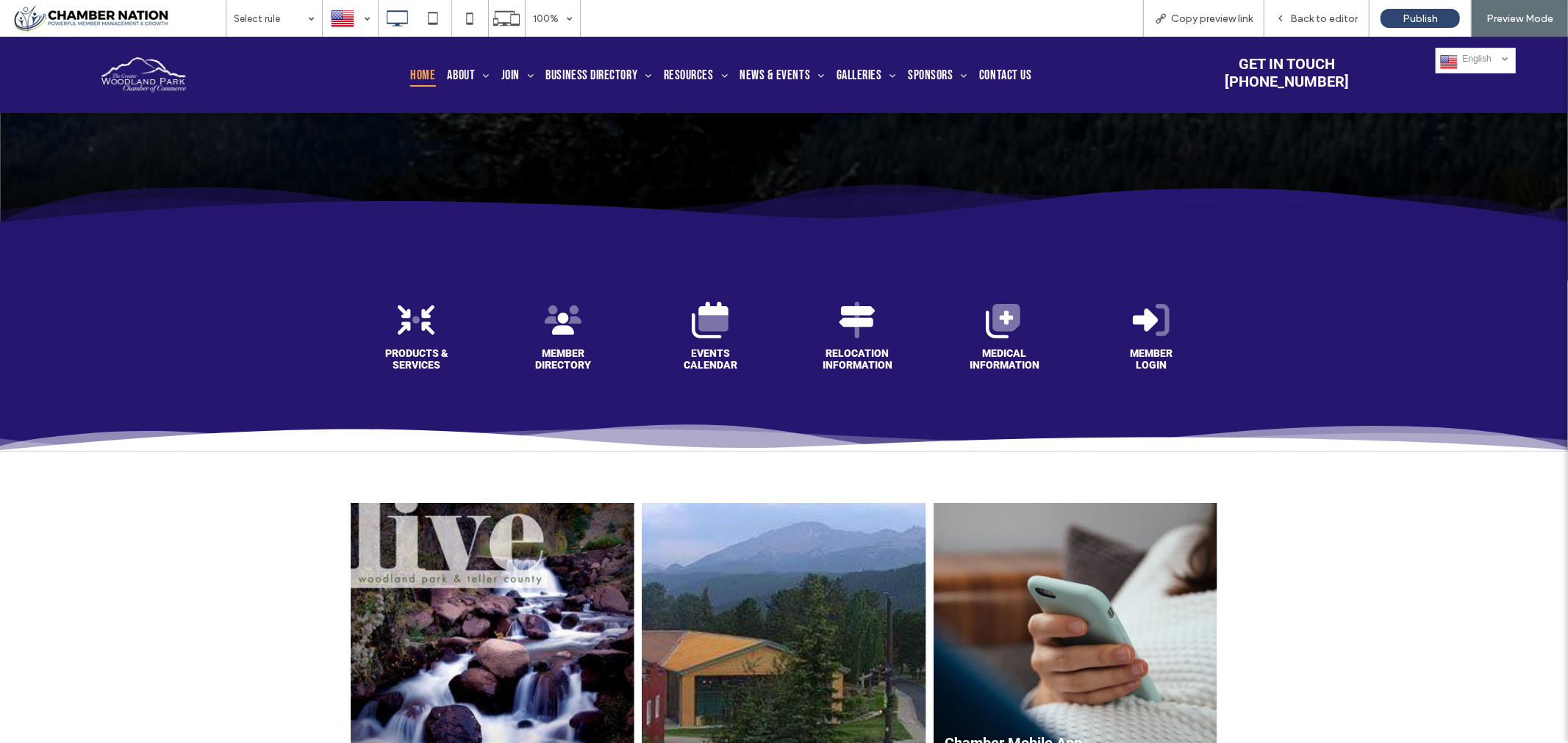
click at [419, 357] on strong "PRODUCTS & SErVICES" at bounding box center [416, 358] width 63 height 24
click at [414, 356] on strong "PRODUCTS & SErVICES" at bounding box center [416, 358] width 63 height 24
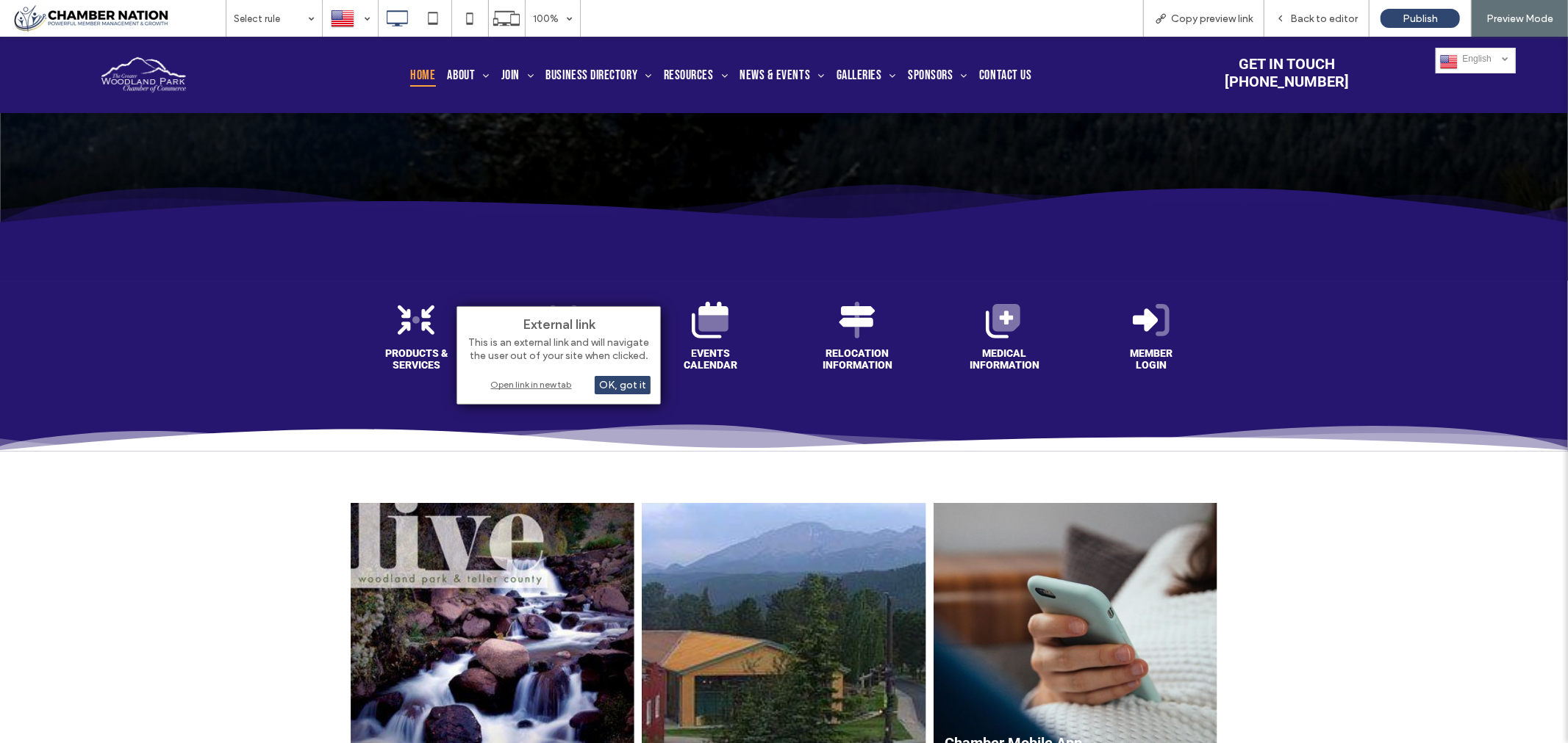
click at [513, 383] on div "Open link in new tab" at bounding box center [558, 385] width 184 height 16
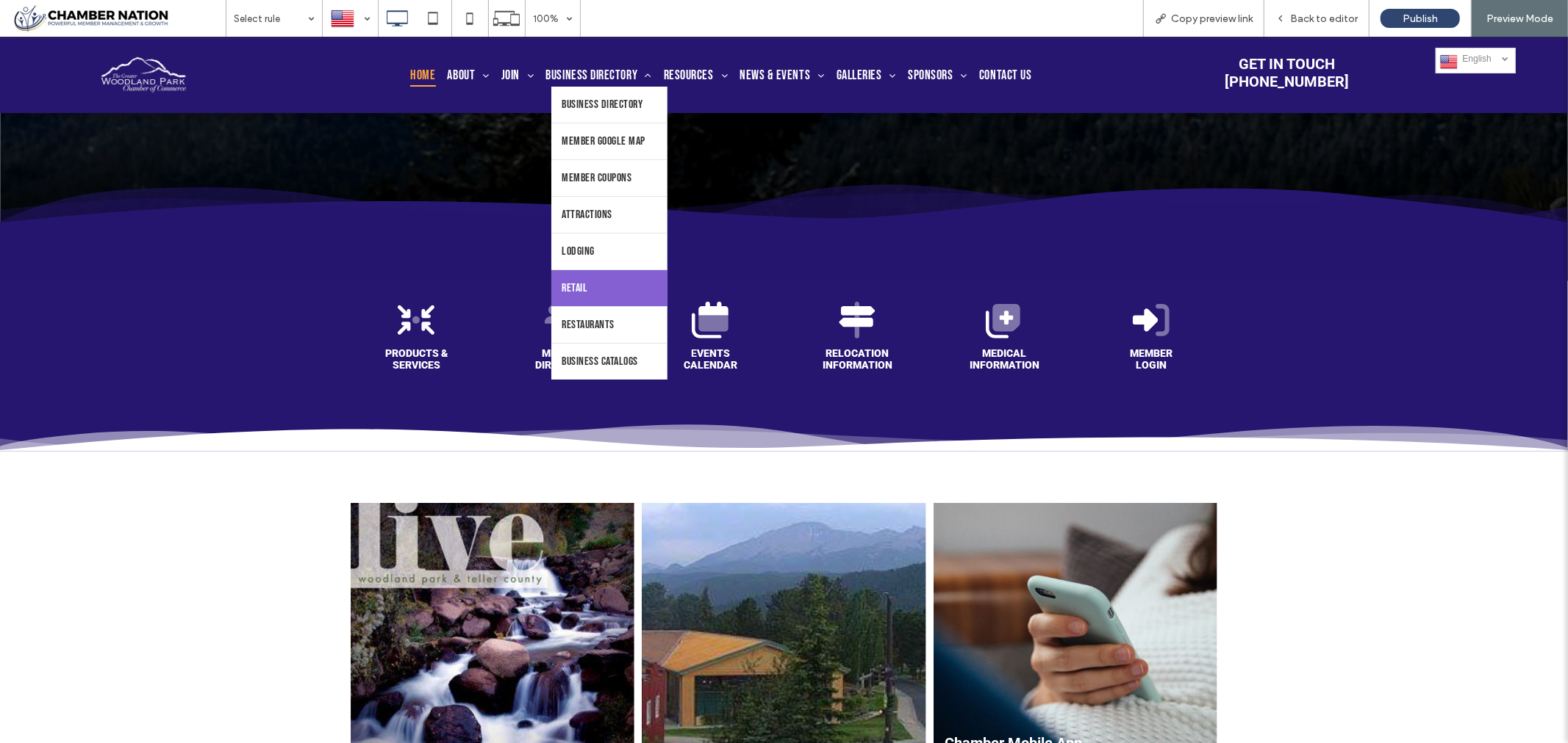
click at [577, 294] on span "Retail" at bounding box center [575, 288] width 26 height 14
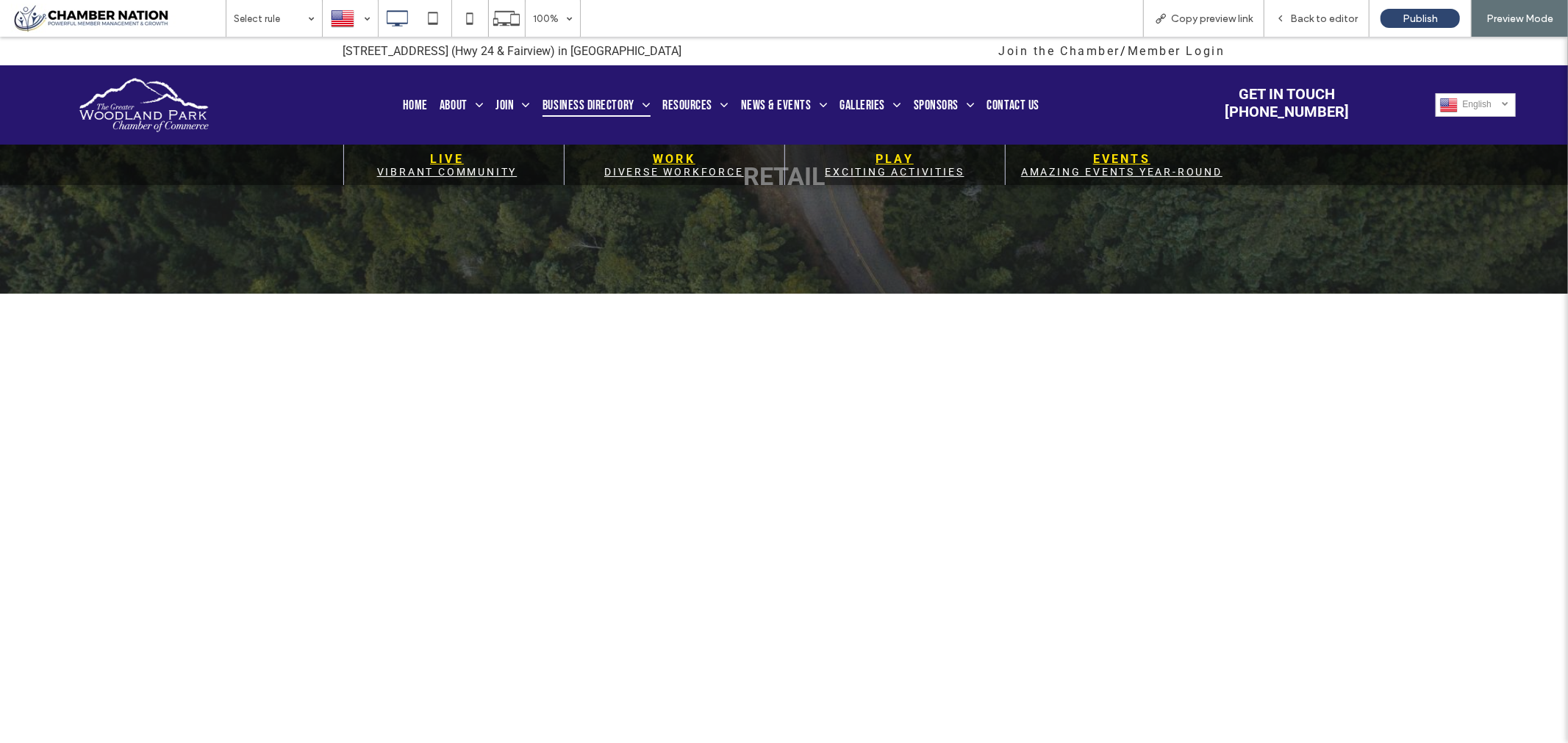
scroll to position [81, 0]
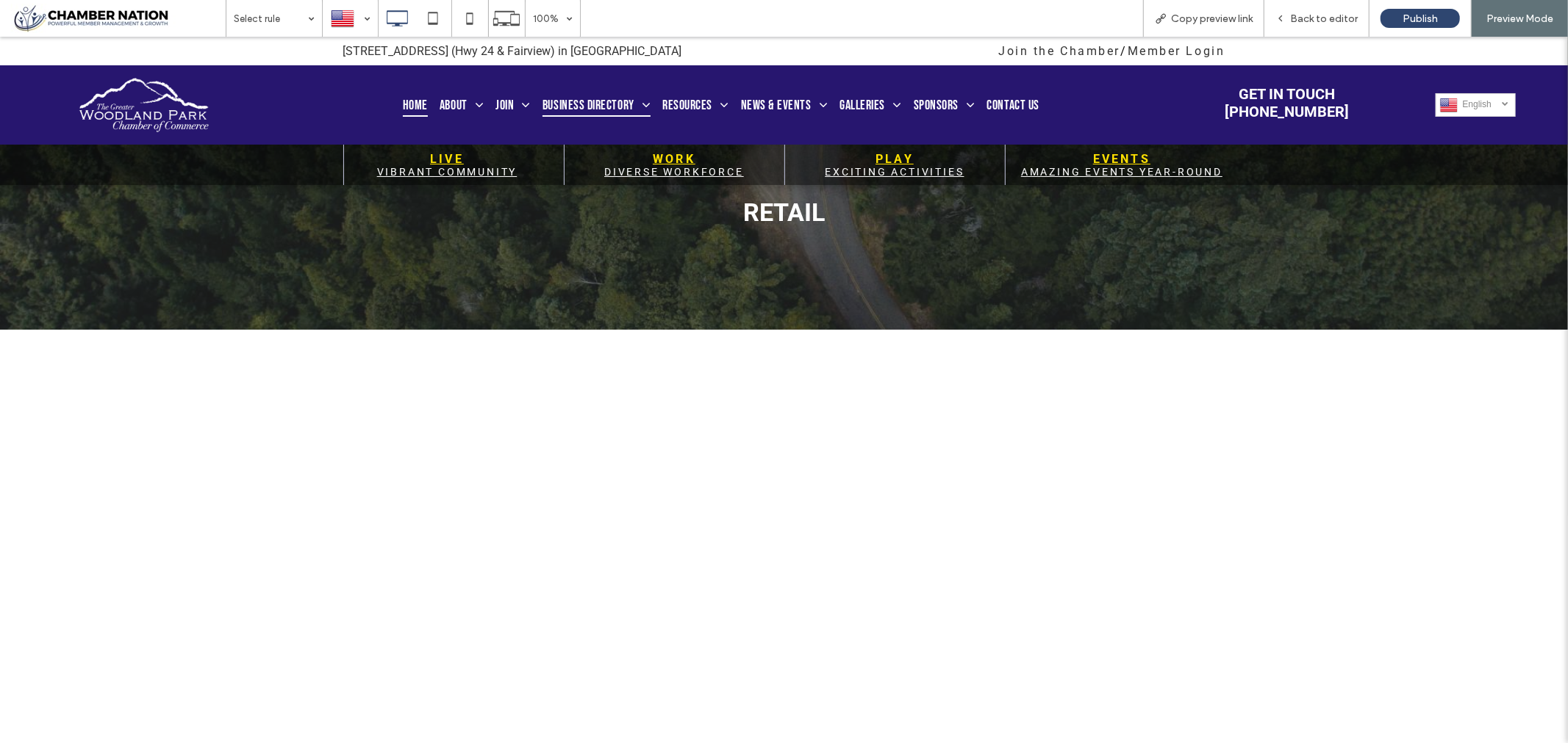
click at [413, 100] on span "Home" at bounding box center [414, 104] width 25 height 24
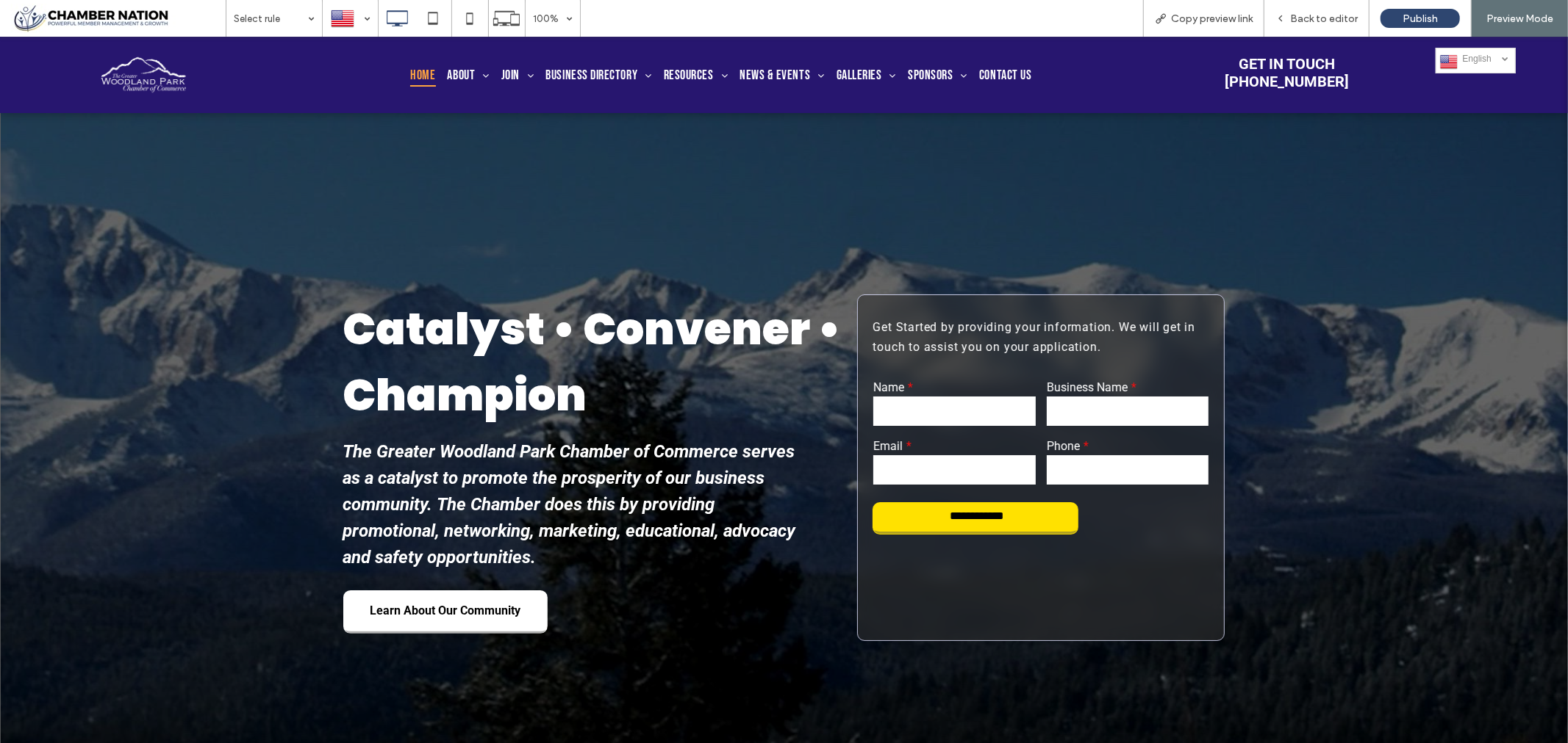
scroll to position [490, 0]
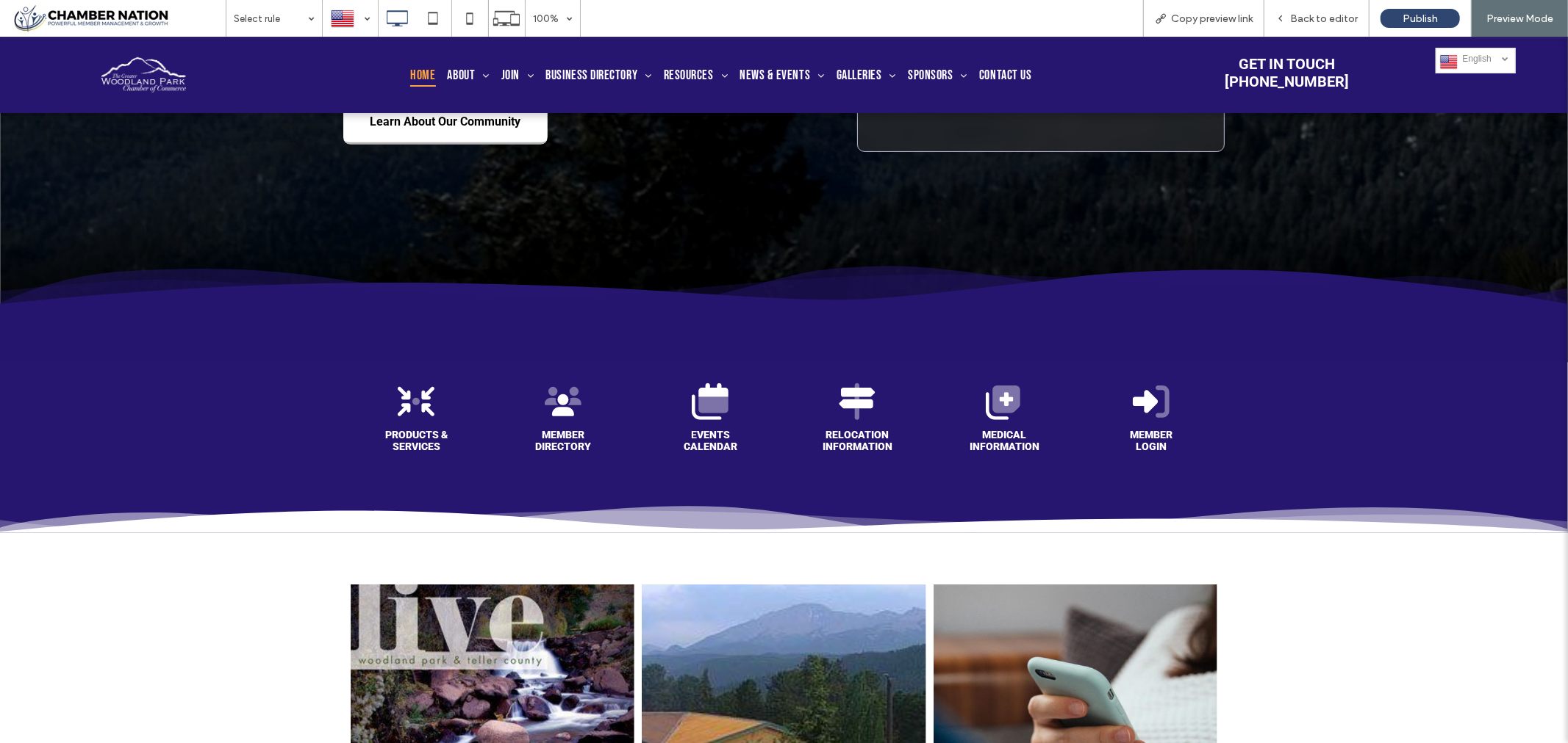
click at [411, 437] on strong "PRODUCTS & SErVICES" at bounding box center [416, 440] width 63 height 24
click at [554, 431] on strong "member directory" at bounding box center [563, 440] width 56 height 24
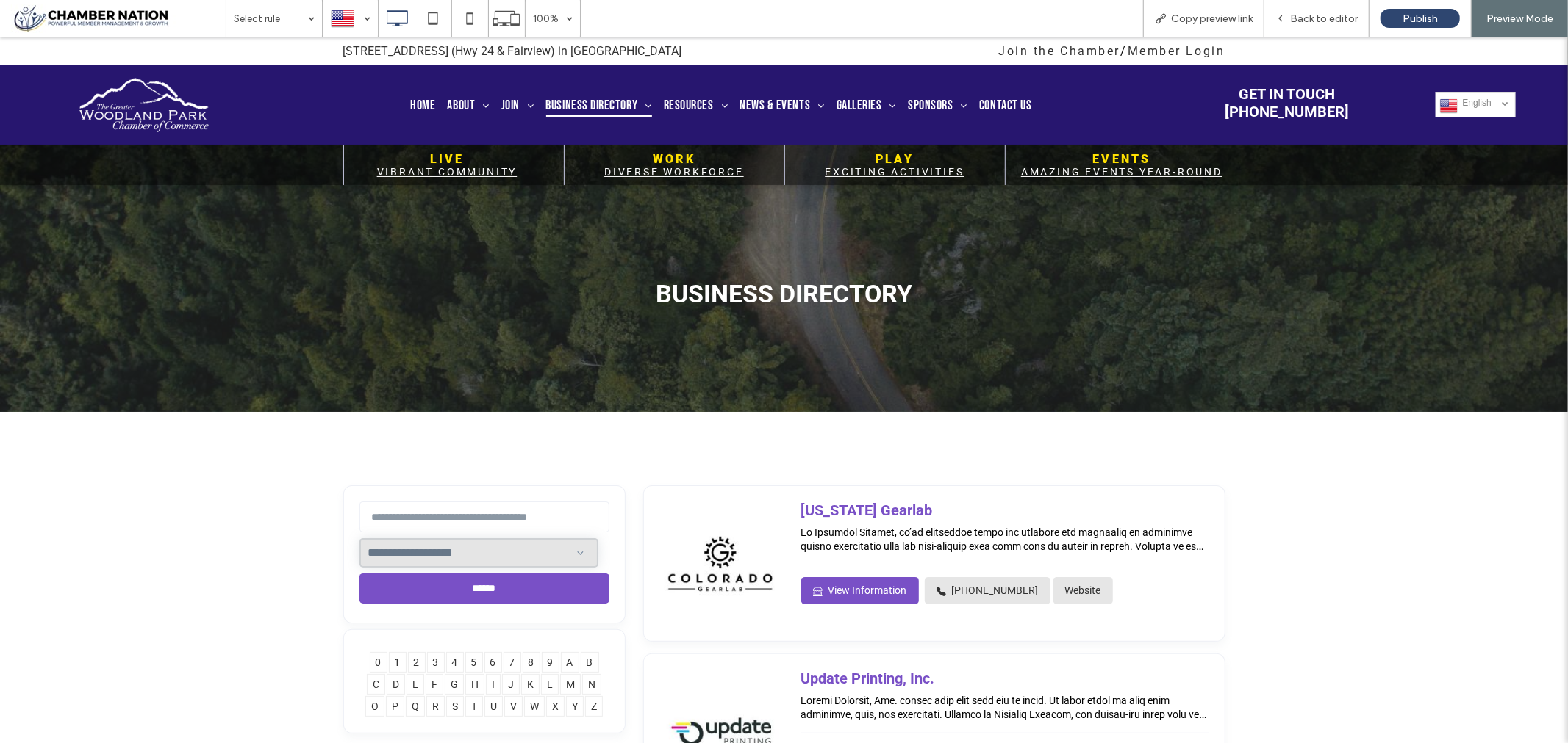
click at [431, 562] on select "**********" at bounding box center [478, 553] width 239 height 29
select select "*****"
click at [359, 538] on select "**********" at bounding box center [478, 553] width 239 height 29
click at [466, 604] on input "******" at bounding box center [484, 588] width 249 height 30
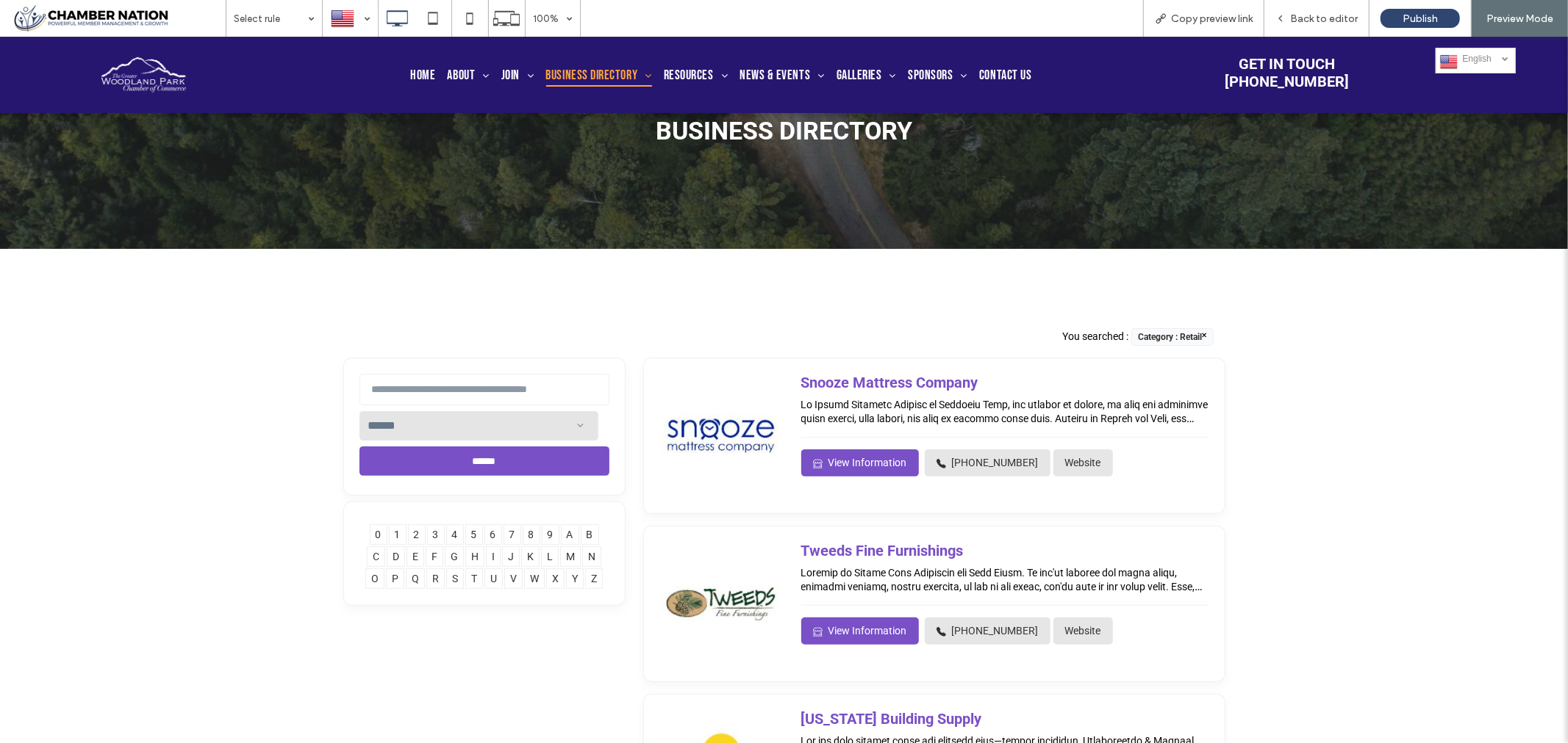
scroll to position [326, 0]
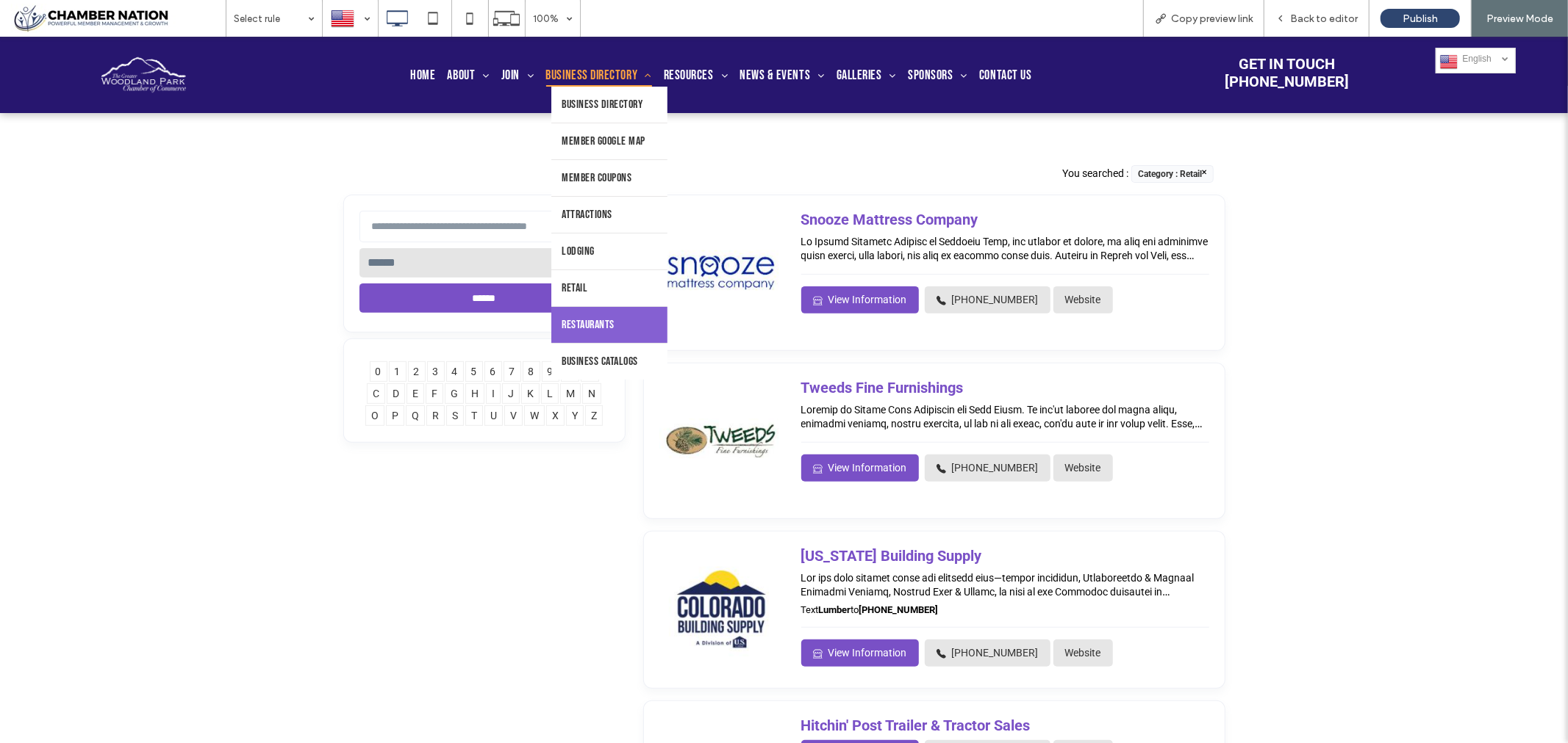
click at [594, 332] on span "Restaurants" at bounding box center [588, 324] width 52 height 14
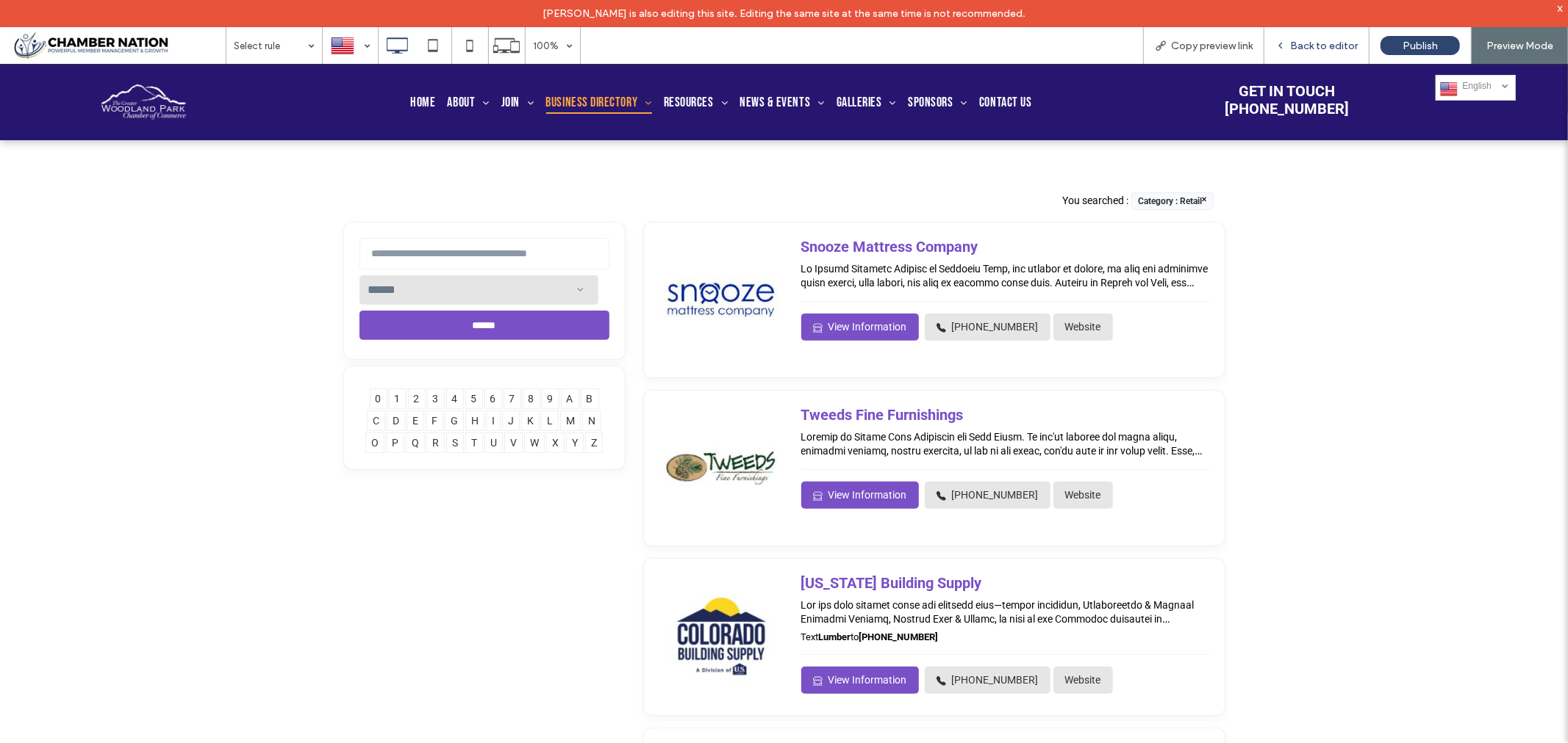
click at [1317, 42] on span "Back to editor" at bounding box center [1324, 45] width 68 height 13
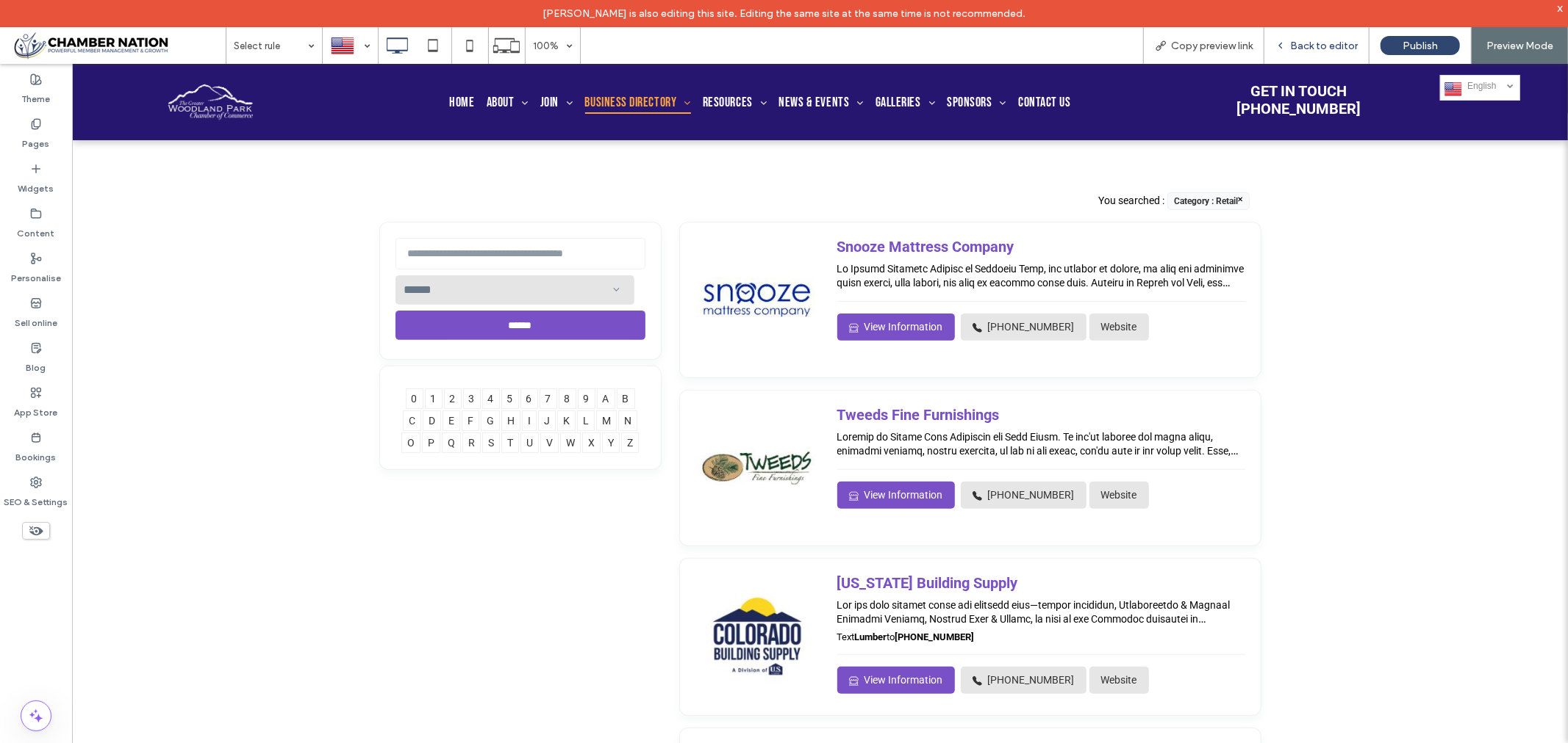
click at [1334, 42] on span "Back to editor" at bounding box center [1324, 45] width 68 height 13
click at [1313, 46] on span "Back to editor" at bounding box center [1324, 45] width 68 height 13
click at [1309, 41] on span "Back to editor" at bounding box center [1324, 45] width 68 height 13
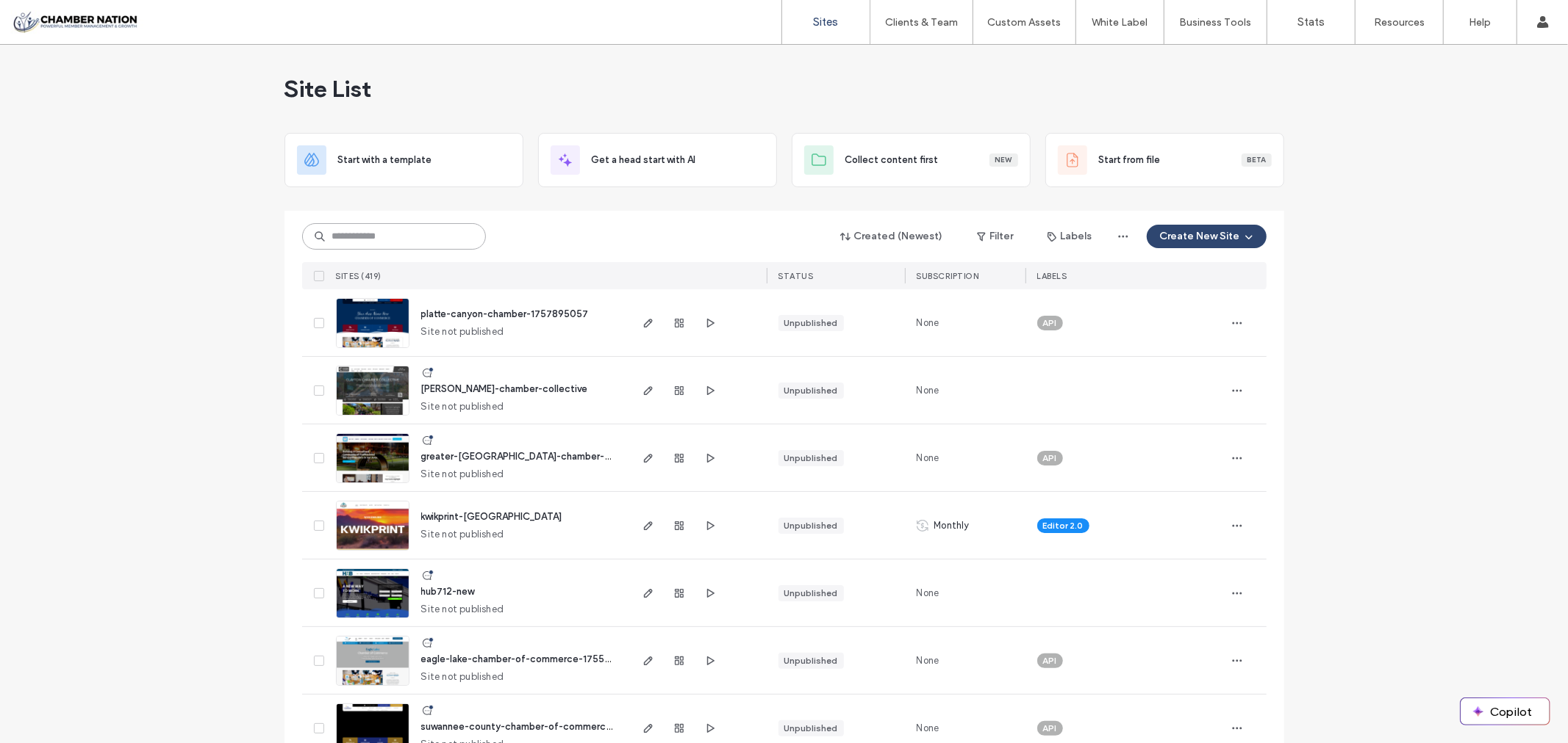
click at [423, 237] on input at bounding box center [394, 237] width 184 height 27
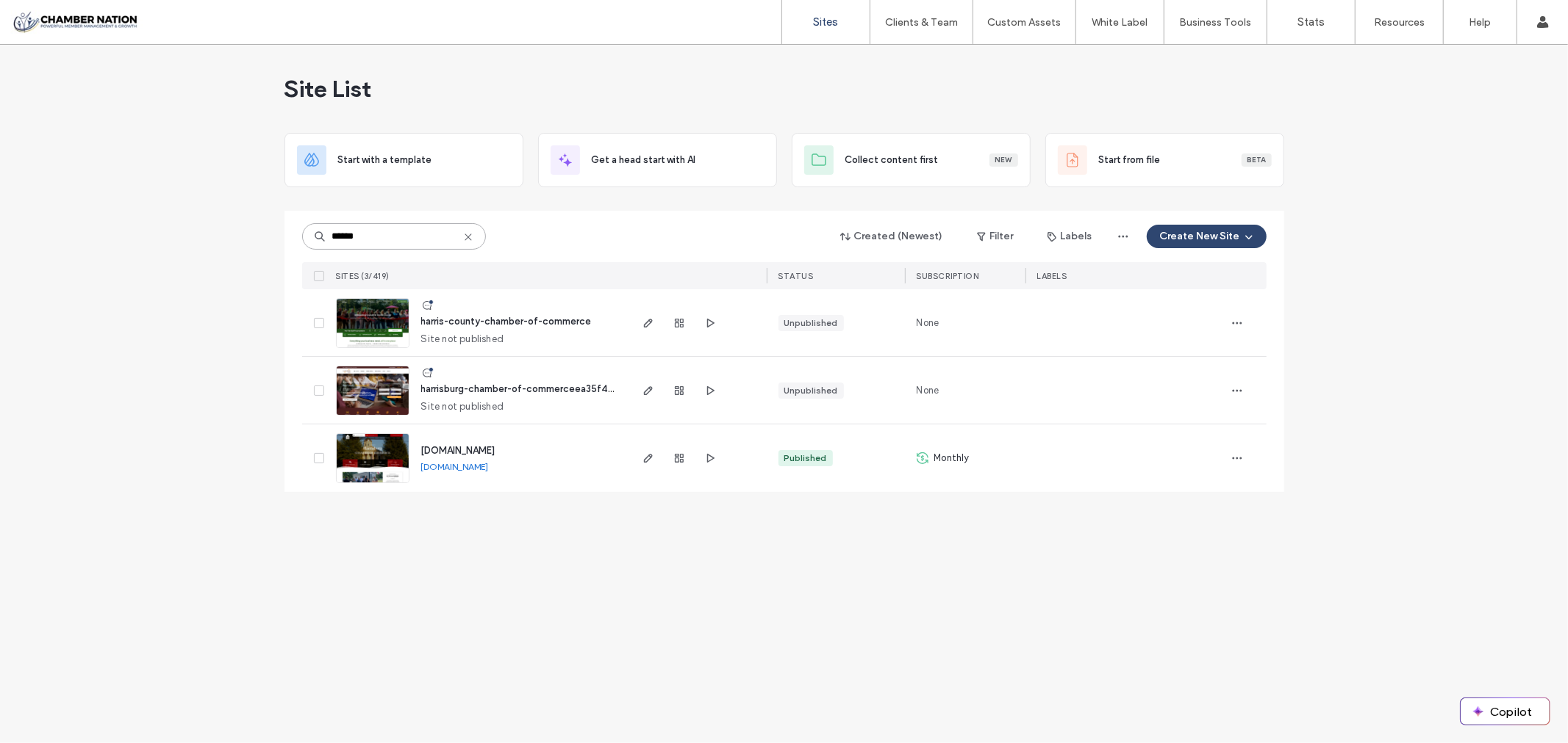
type input "******"
click at [505, 324] on span "harris-county-chamber-of-commerce" at bounding box center [507, 321] width 171 height 11
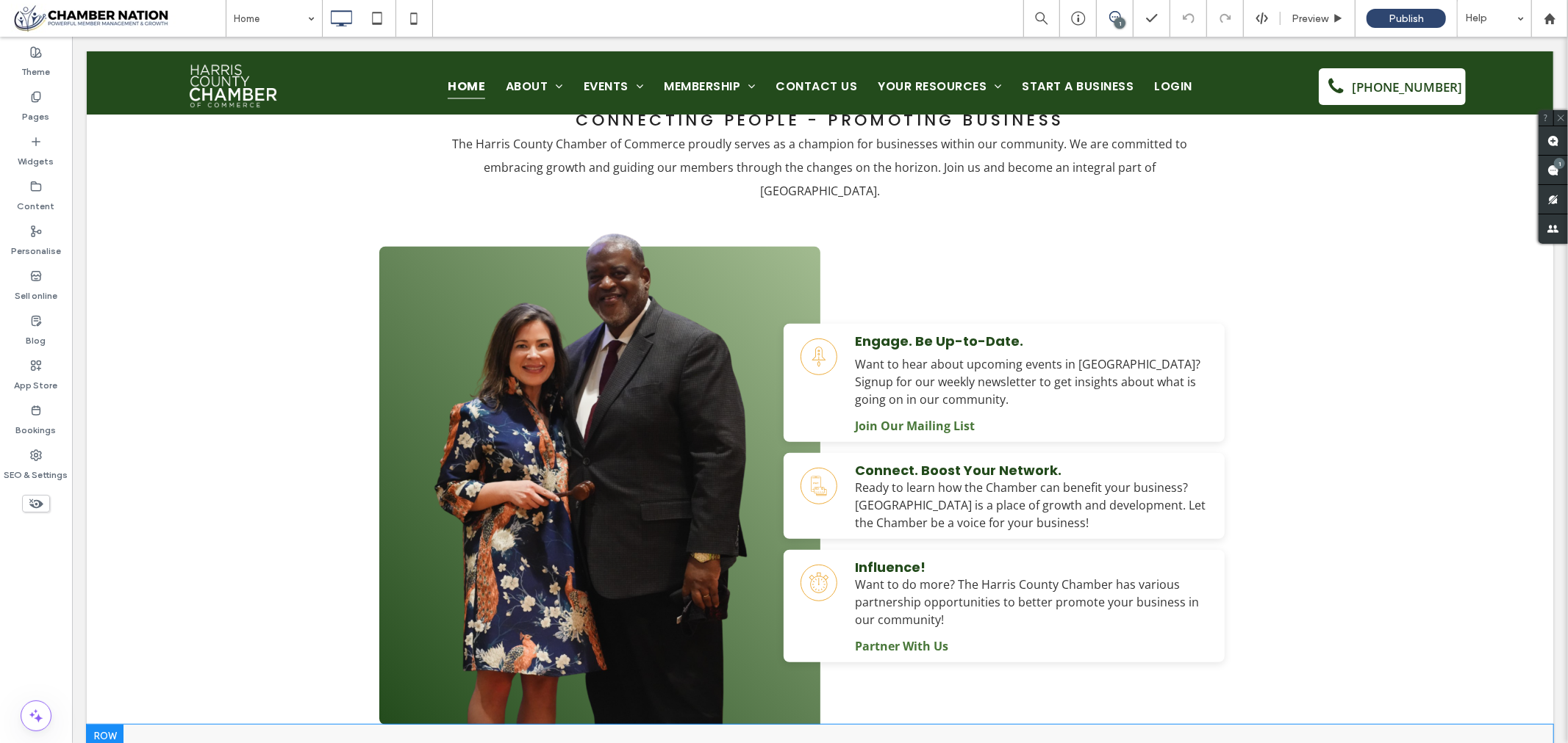
scroll to position [571, 0]
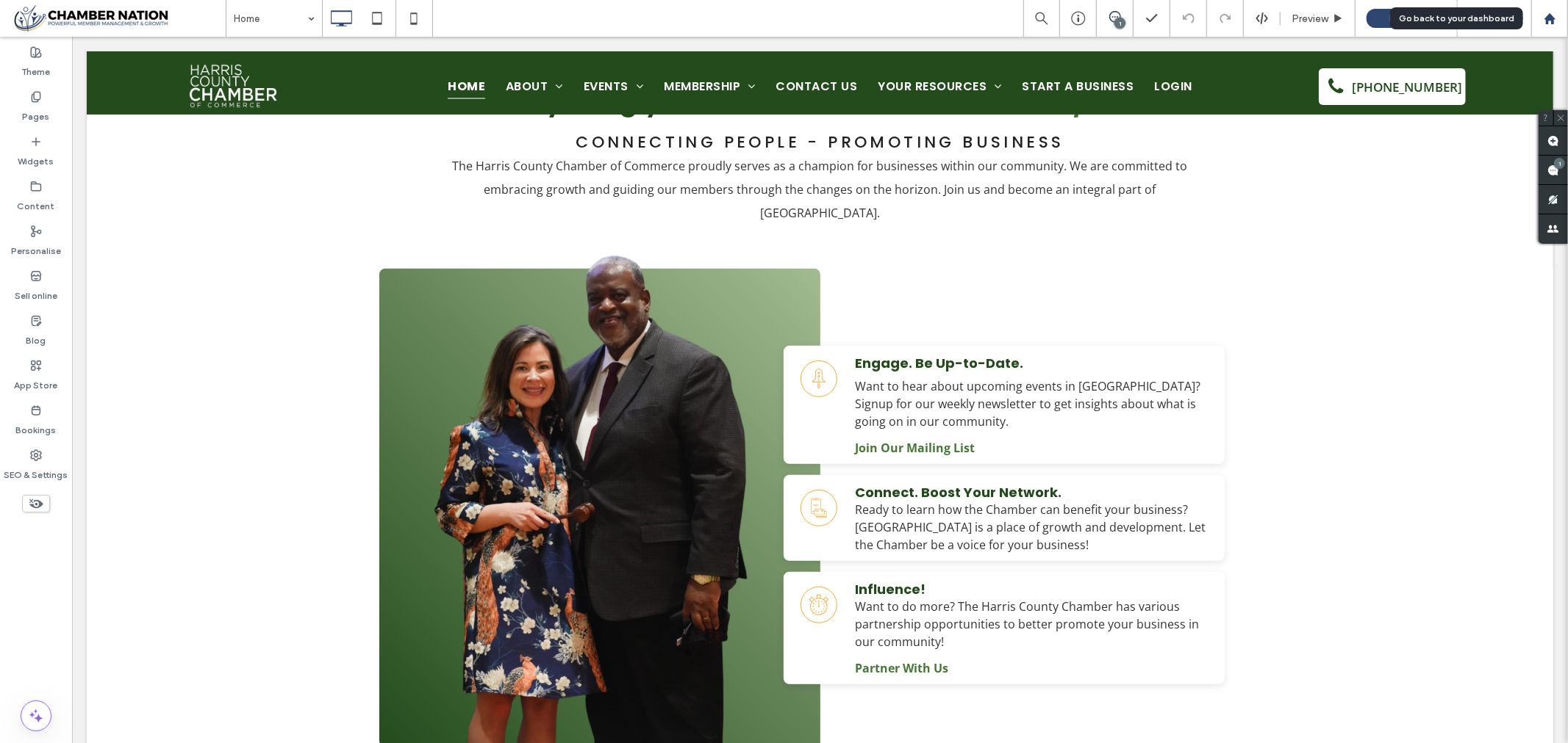
click at [1548, 10] on div at bounding box center [1548, 18] width 36 height 36
